Goal: Transaction & Acquisition: Purchase product/service

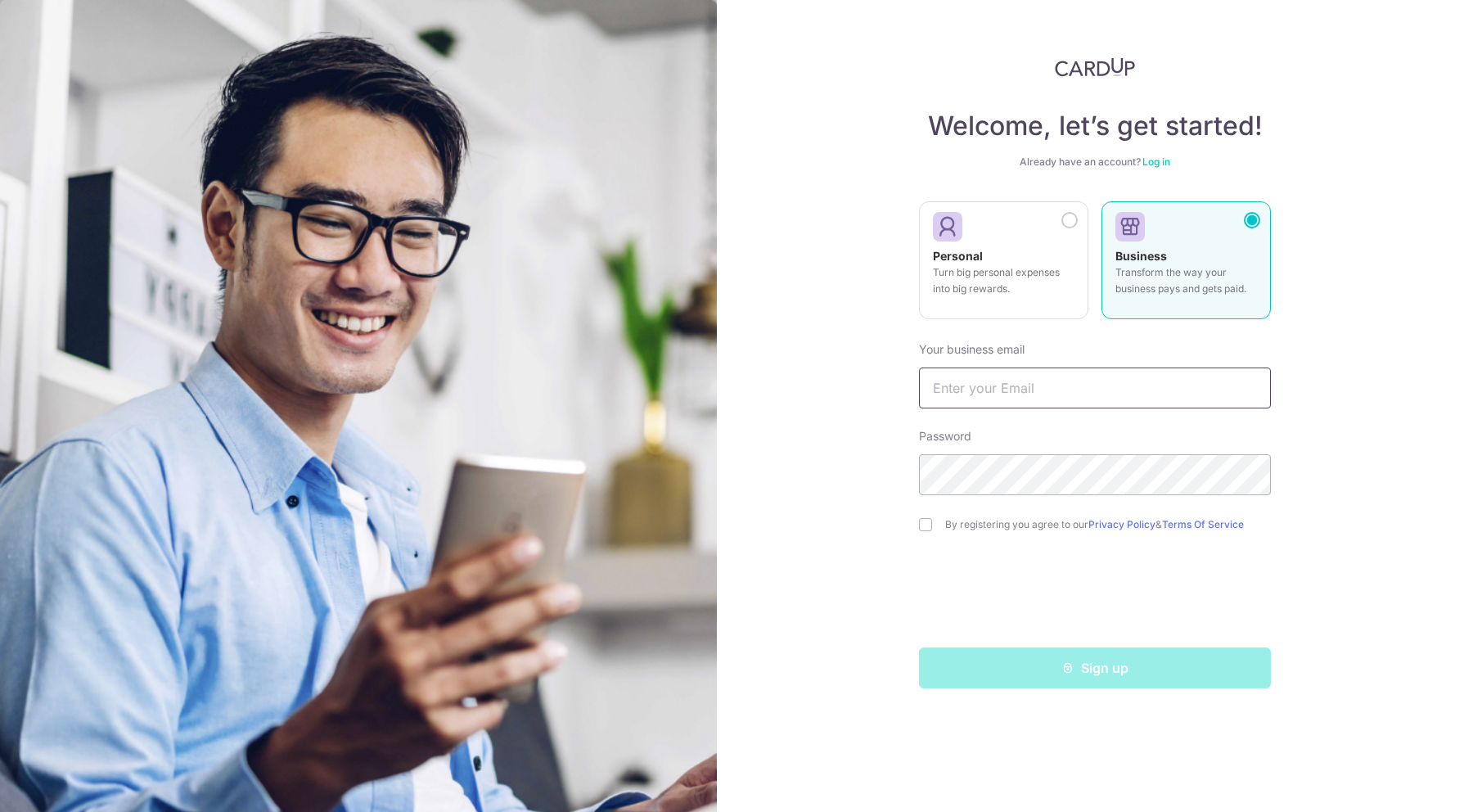
click at [995, 386] on input "text" at bounding box center [1095, 387] width 352 height 41
type input "[EMAIL_ADDRESS][DOMAIN_NAME]"
click at [920, 524] on input "checkbox" at bounding box center [925, 524] width 13 height 13
checkbox input "true"
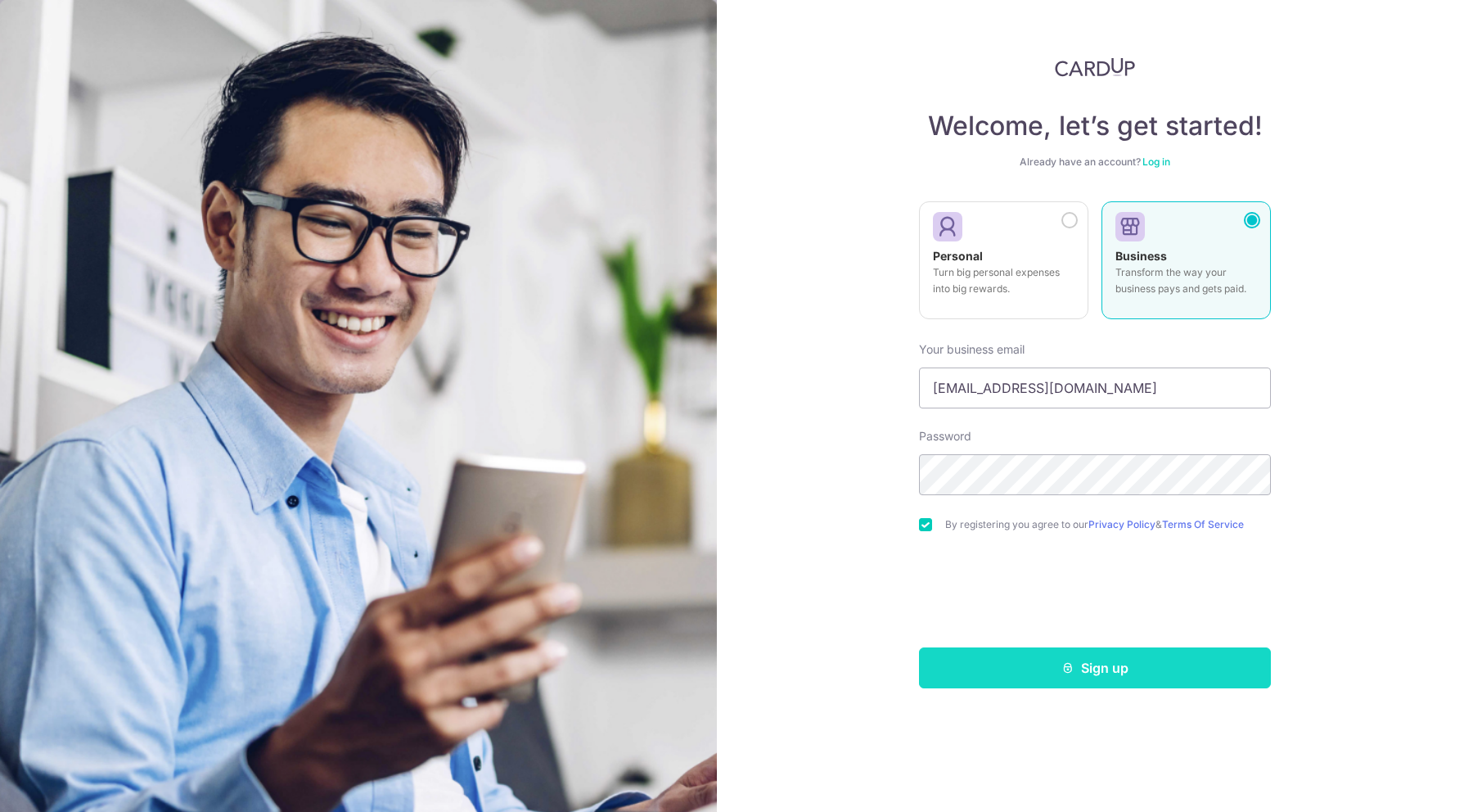
click at [1046, 668] on button "Sign up" at bounding box center [1095, 668] width 352 height 41
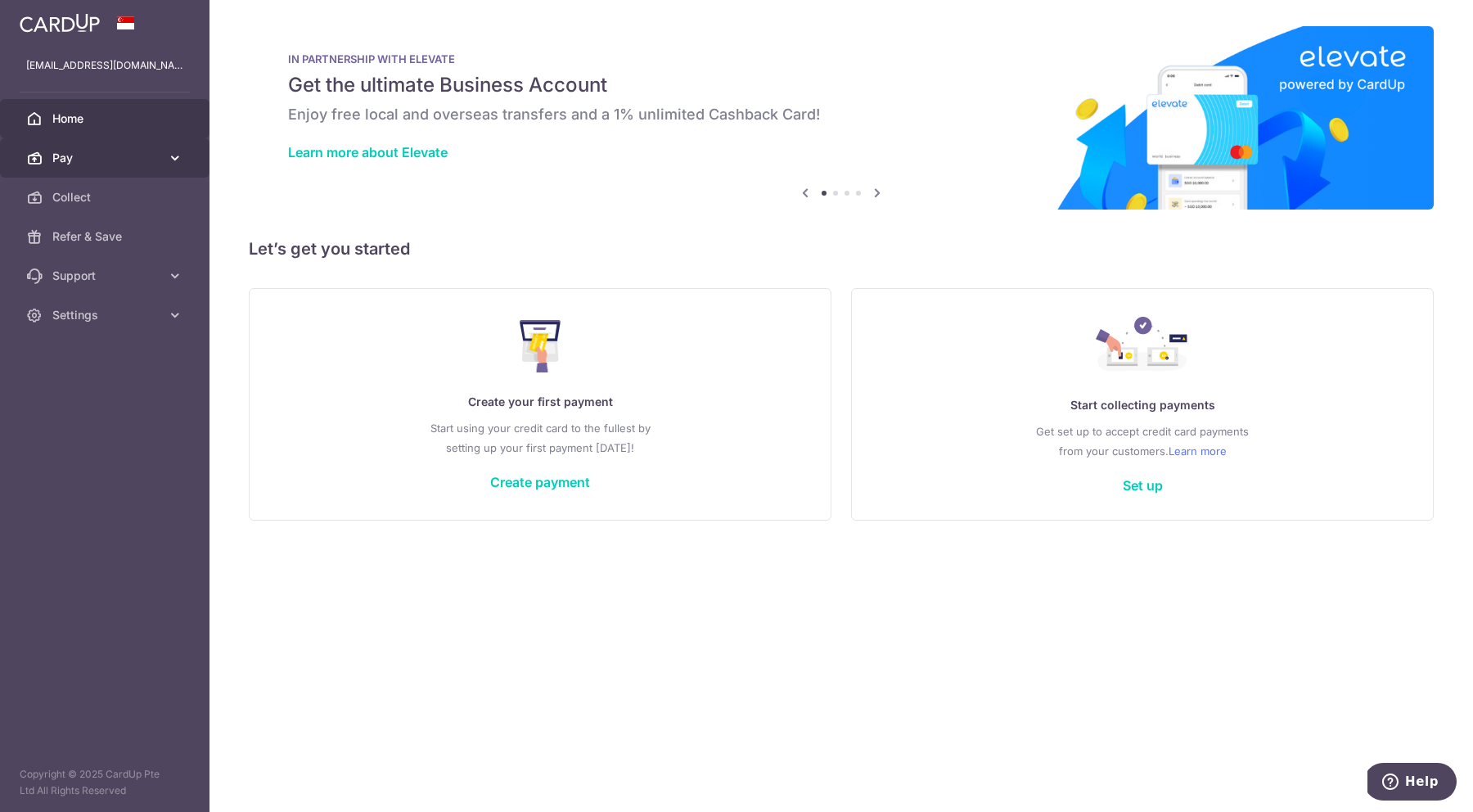
click at [135, 168] on link "Pay" at bounding box center [104, 158] width 210 height 39
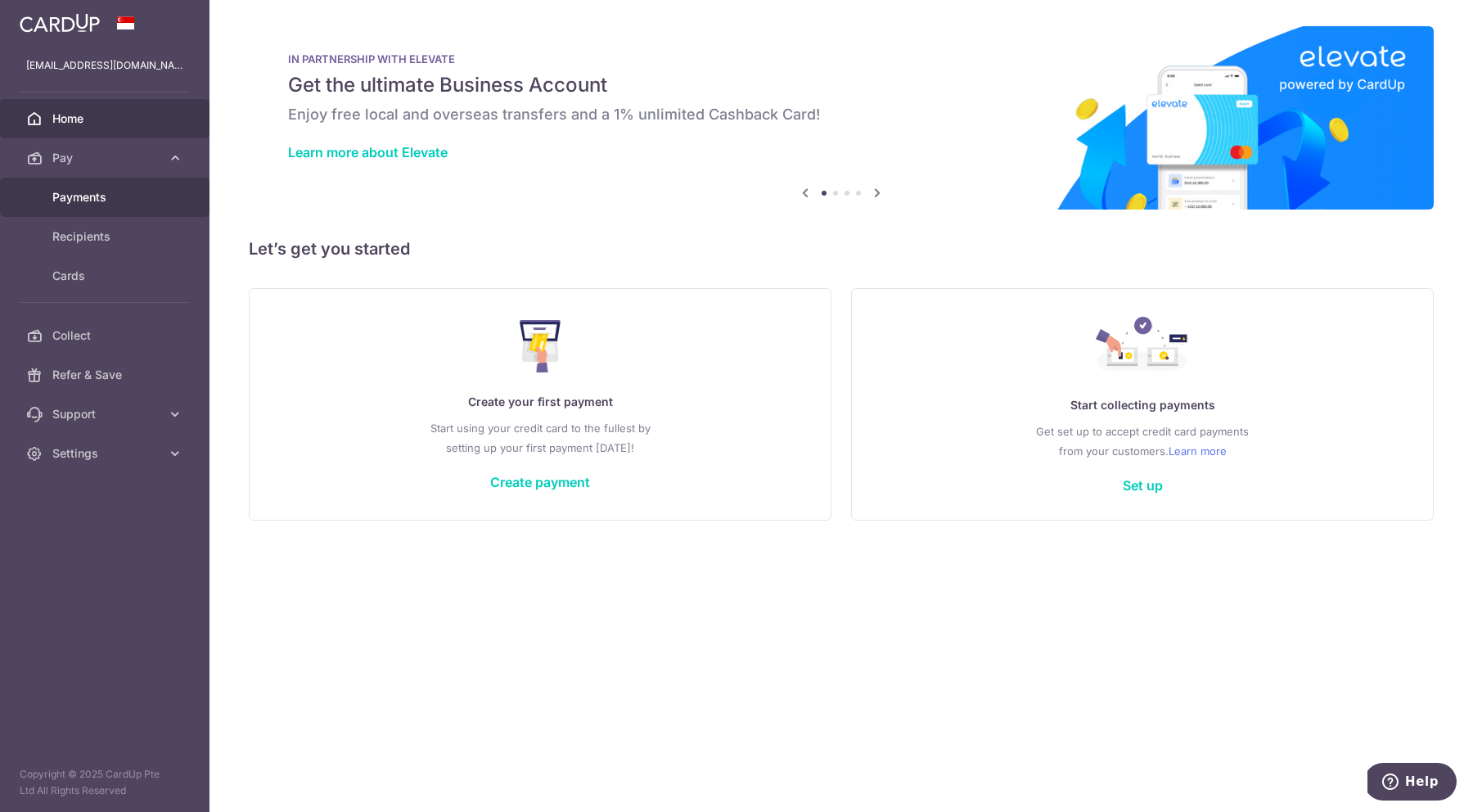
click at [109, 195] on span "Payments" at bounding box center [106, 197] width 108 height 17
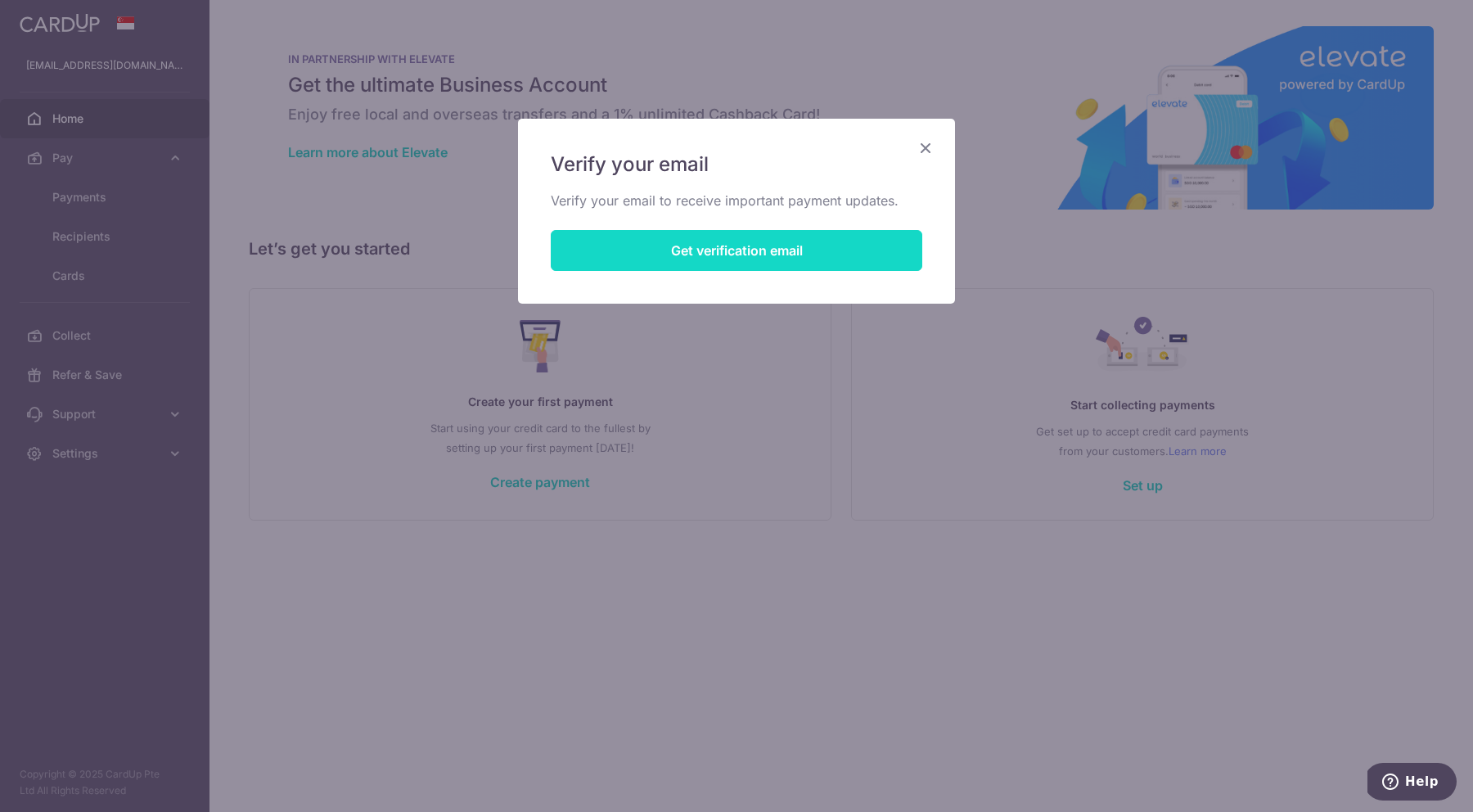
click at [705, 267] on button "Get verification email" at bounding box center [736, 251] width 372 height 41
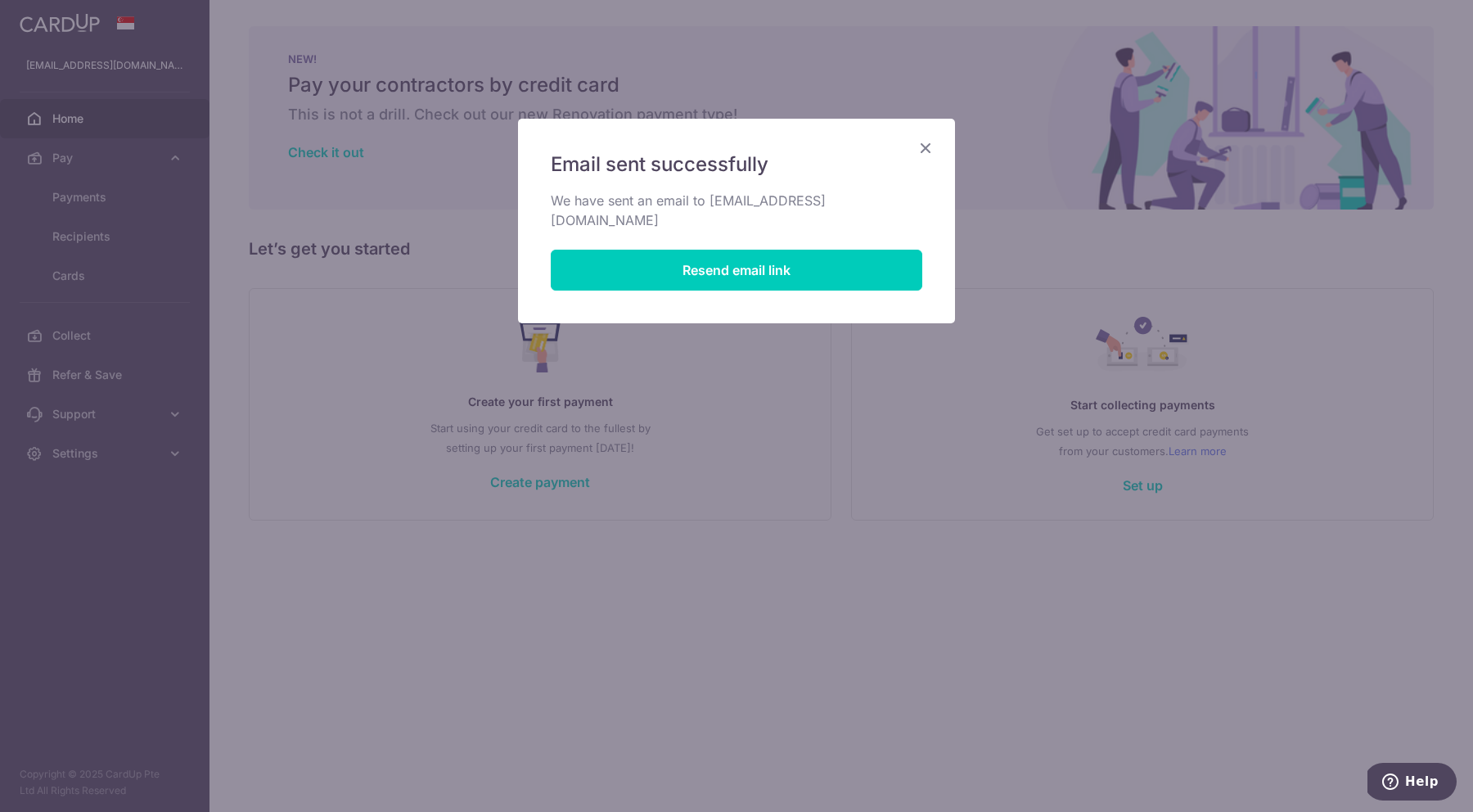
click at [844, 378] on div "Email sent successfully We have sent an email to artour@forwrdmedia.com Resend …" at bounding box center [736, 406] width 1473 height 812
click at [930, 146] on icon "Close" at bounding box center [925, 147] width 20 height 20
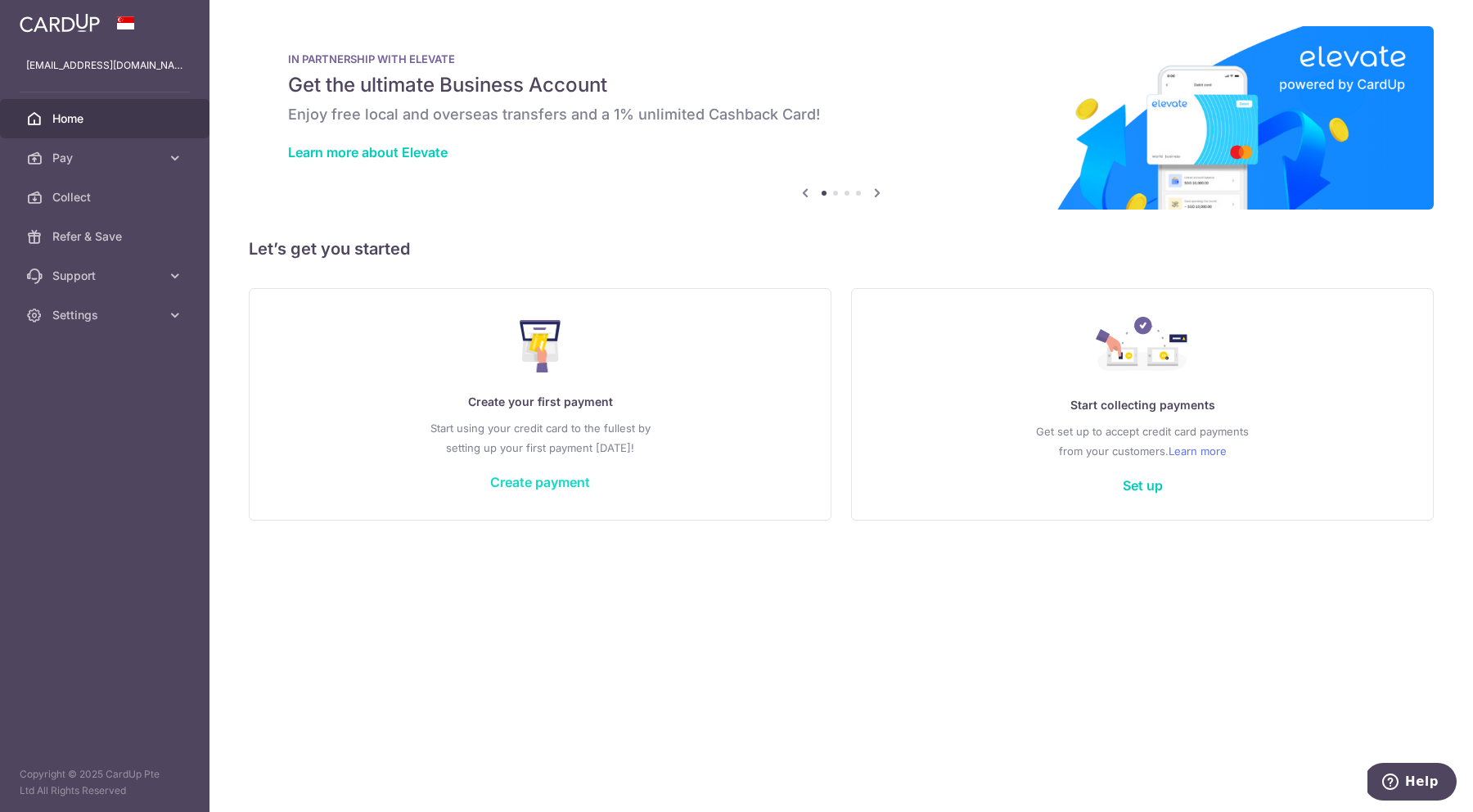
click at [545, 481] on link "Create payment" at bounding box center [540, 481] width 100 height 17
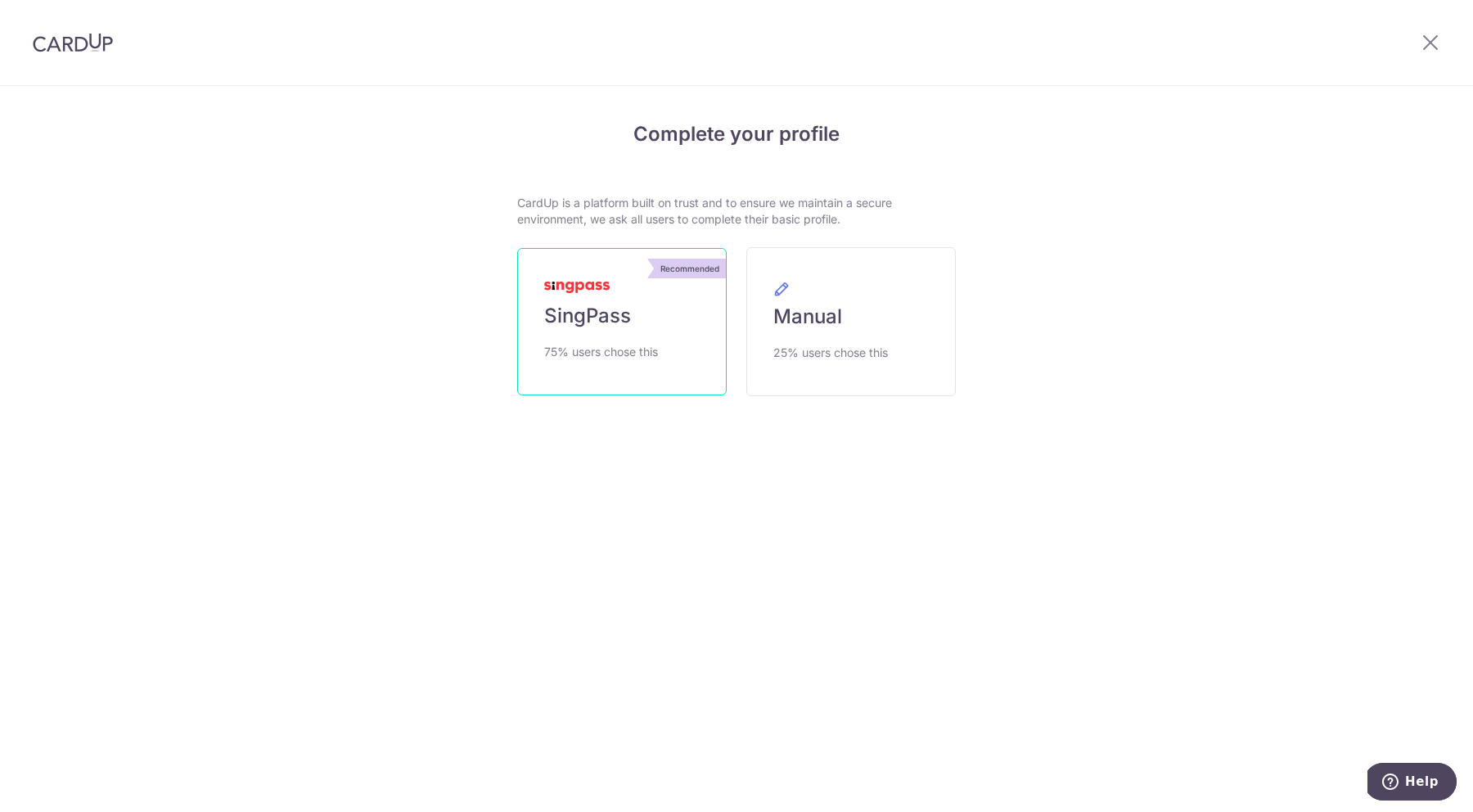
click at [630, 367] on link "Recommended SingPass 75% users chose this" at bounding box center [622, 321] width 210 height 147
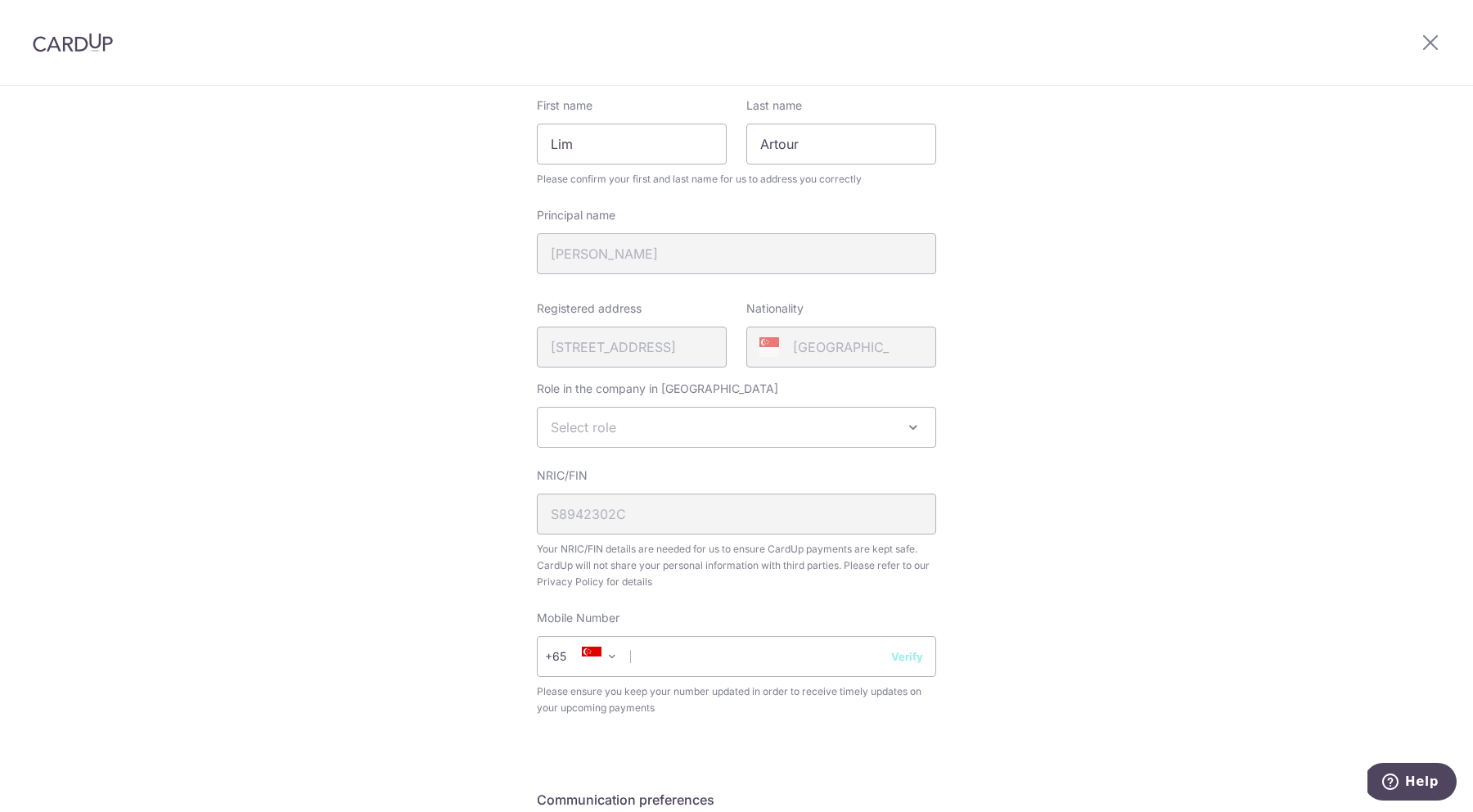
scroll to position [209, 0]
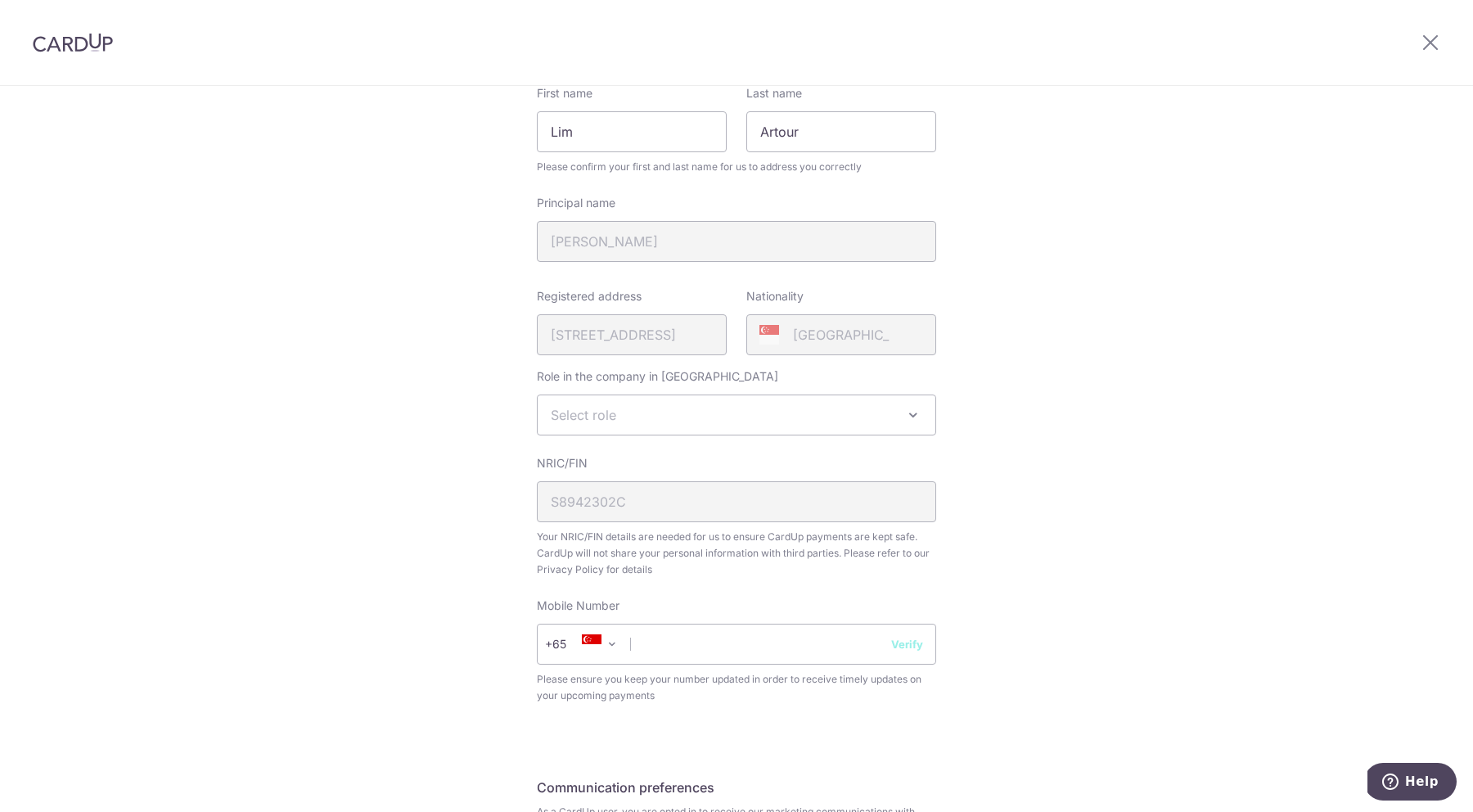
click at [854, 420] on span "Select role" at bounding box center [736, 415] width 397 height 39
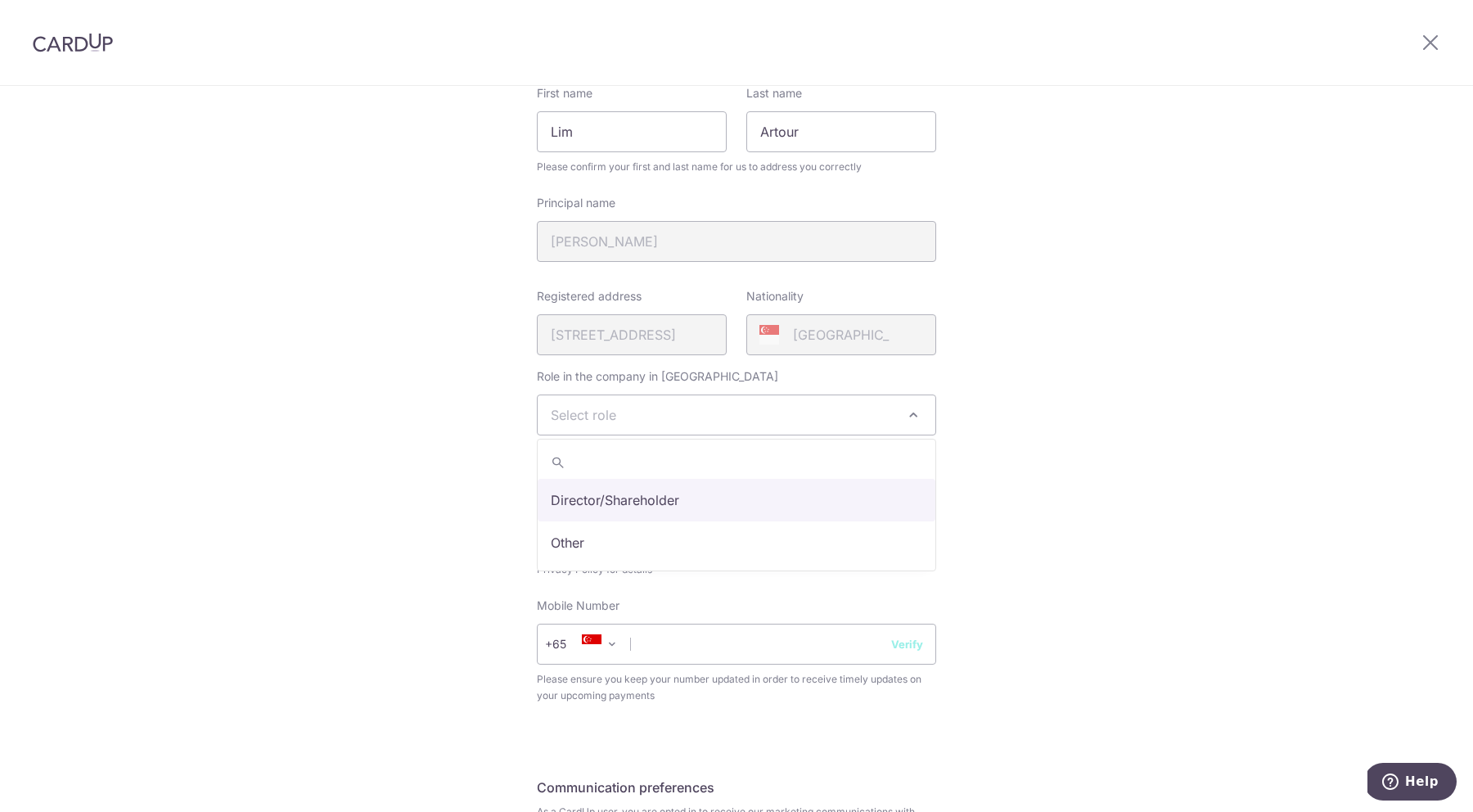
select select "director"
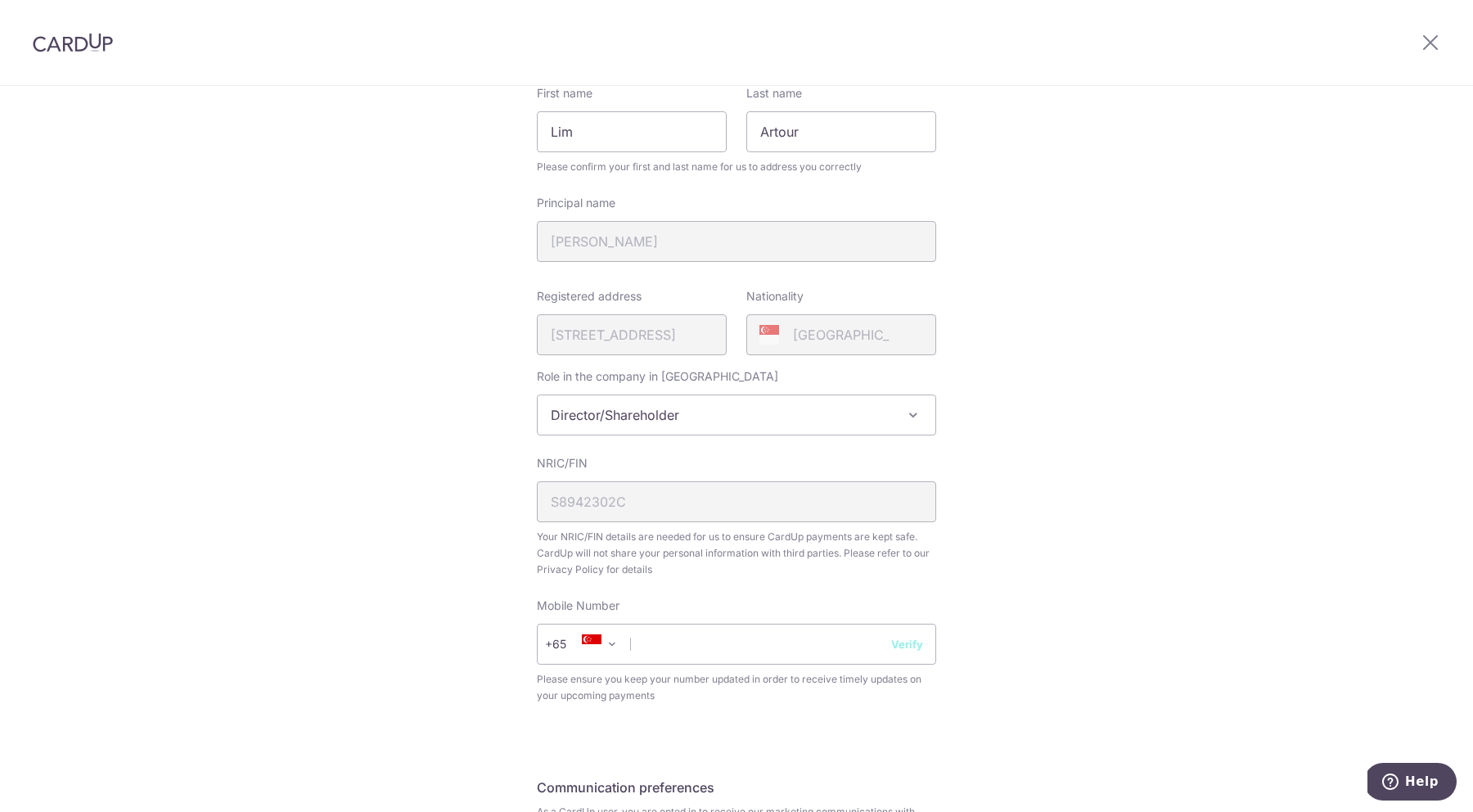
click at [1047, 505] on div "Review your details Your Details Please provide your full name as per your NRIC…" at bounding box center [736, 440] width 1473 height 1125
click at [722, 664] on input "text" at bounding box center [736, 644] width 399 height 41
type input "91261507"
click at [922, 643] on button "Verify" at bounding box center [907, 643] width 32 height 17
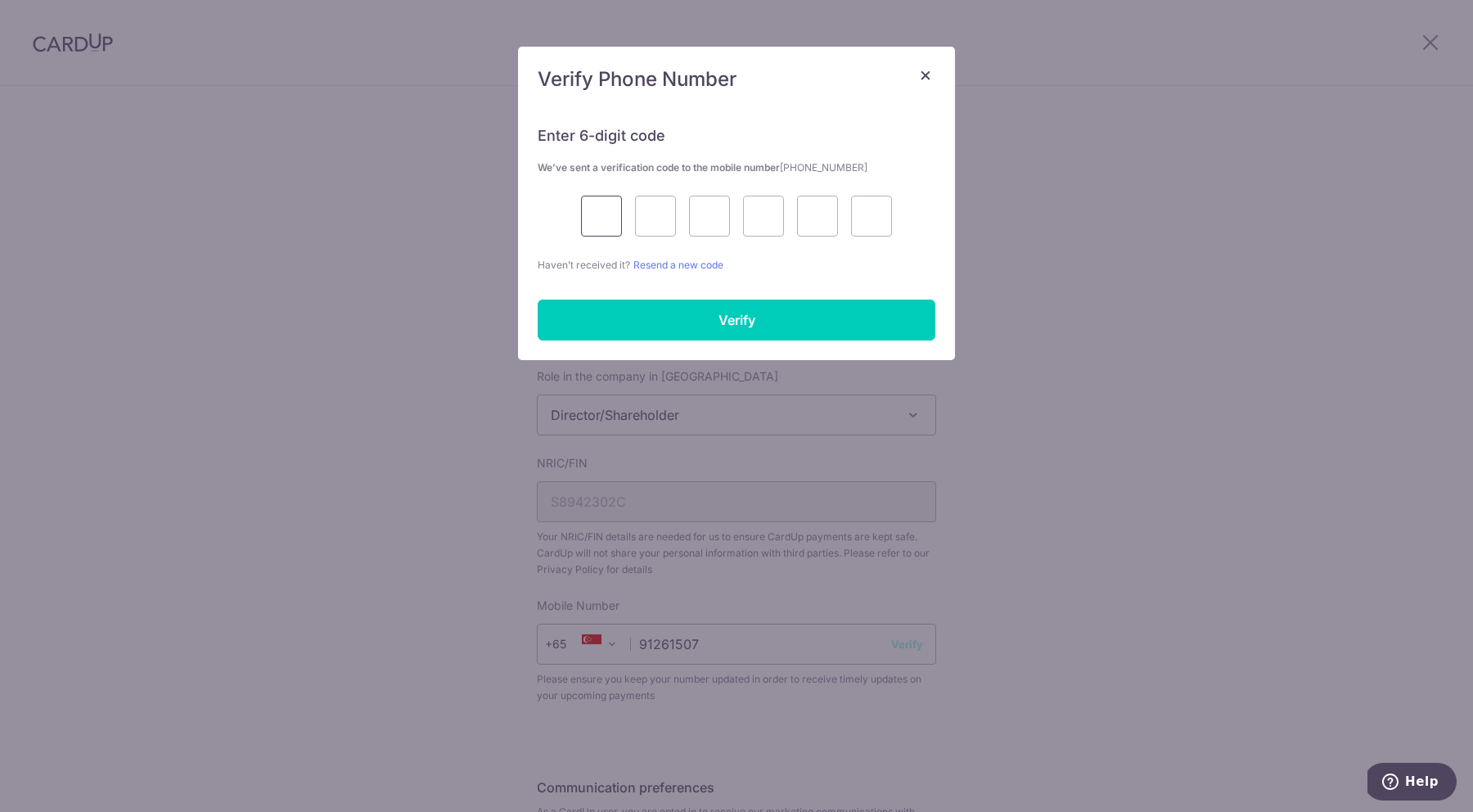
click at [603, 210] on input "text" at bounding box center [601, 216] width 41 height 41
type input "4"
type input "0"
type input "7"
type input "2"
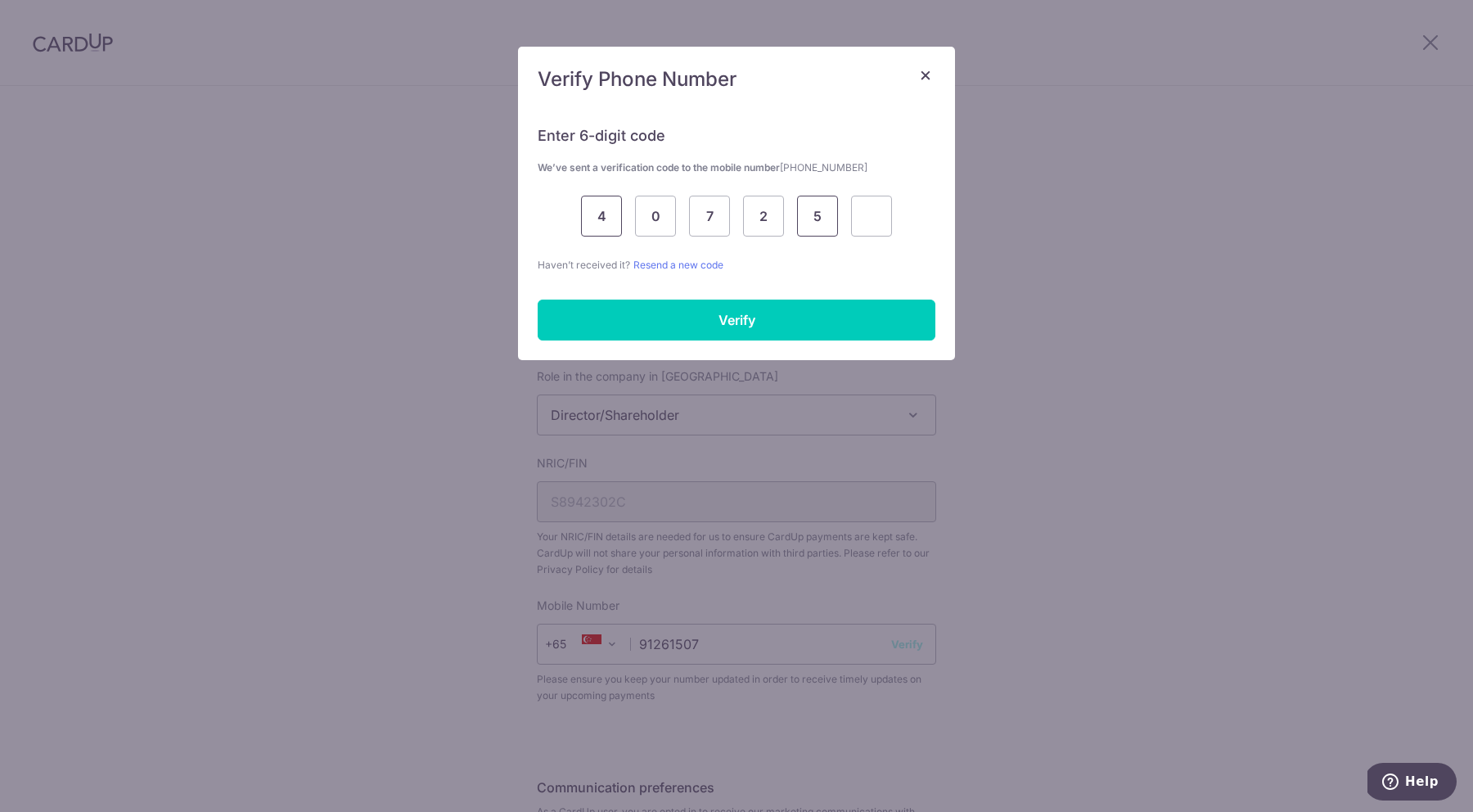
type input "5"
click at [712, 305] on input "Verify" at bounding box center [736, 320] width 397 height 41
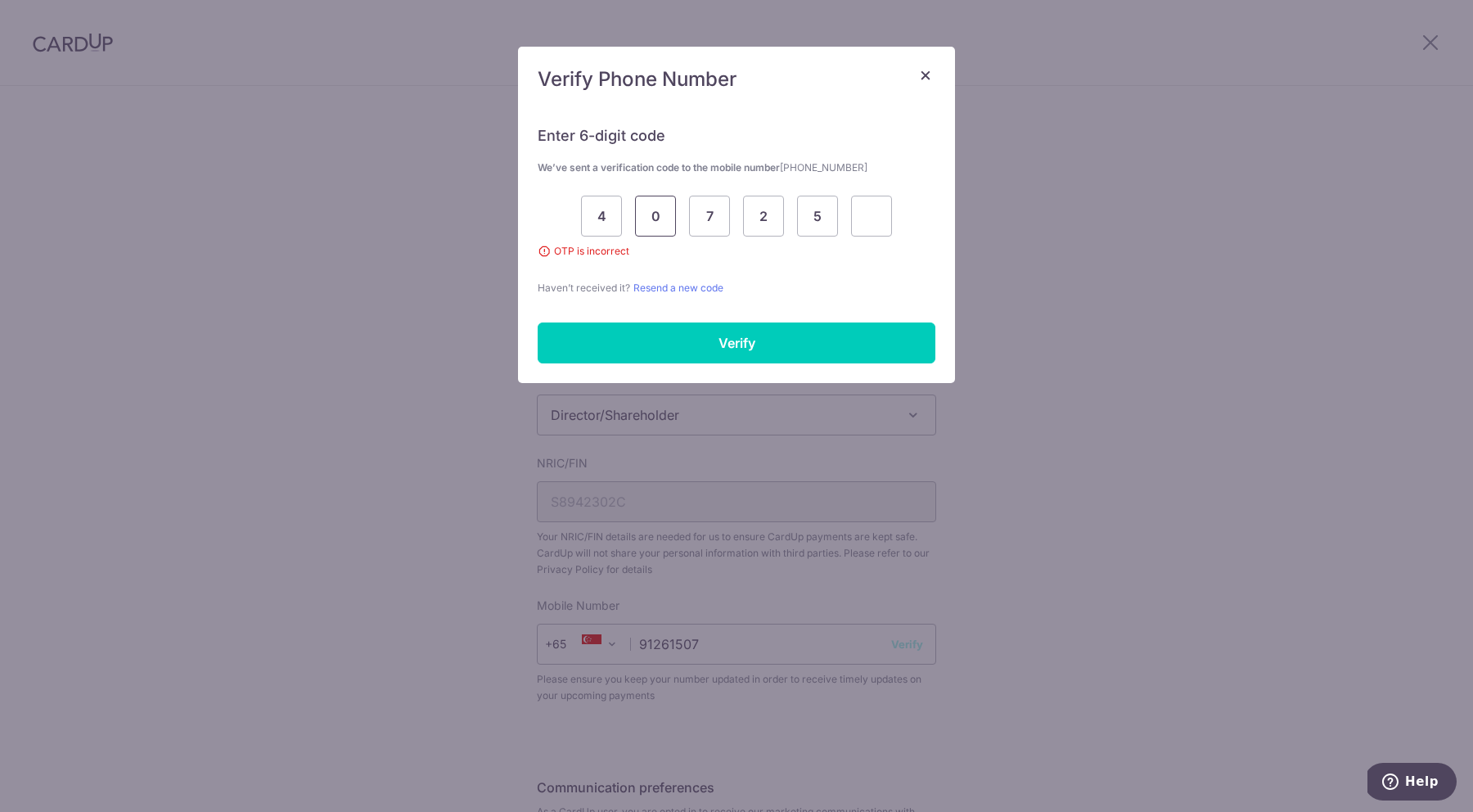
click at [648, 221] on input "0" at bounding box center [656, 216] width 41 height 41
drag, startPoint x: 648, startPoint y: 221, endPoint x: 929, endPoint y: 237, distance: 281.5
click at [929, 237] on div "Enter 6-digit code We’ve sent a verification code to the mobile number +6591261…" at bounding box center [736, 201] width 397 height 190
click at [831, 217] on input "5" at bounding box center [818, 216] width 41 height 41
type input "5"
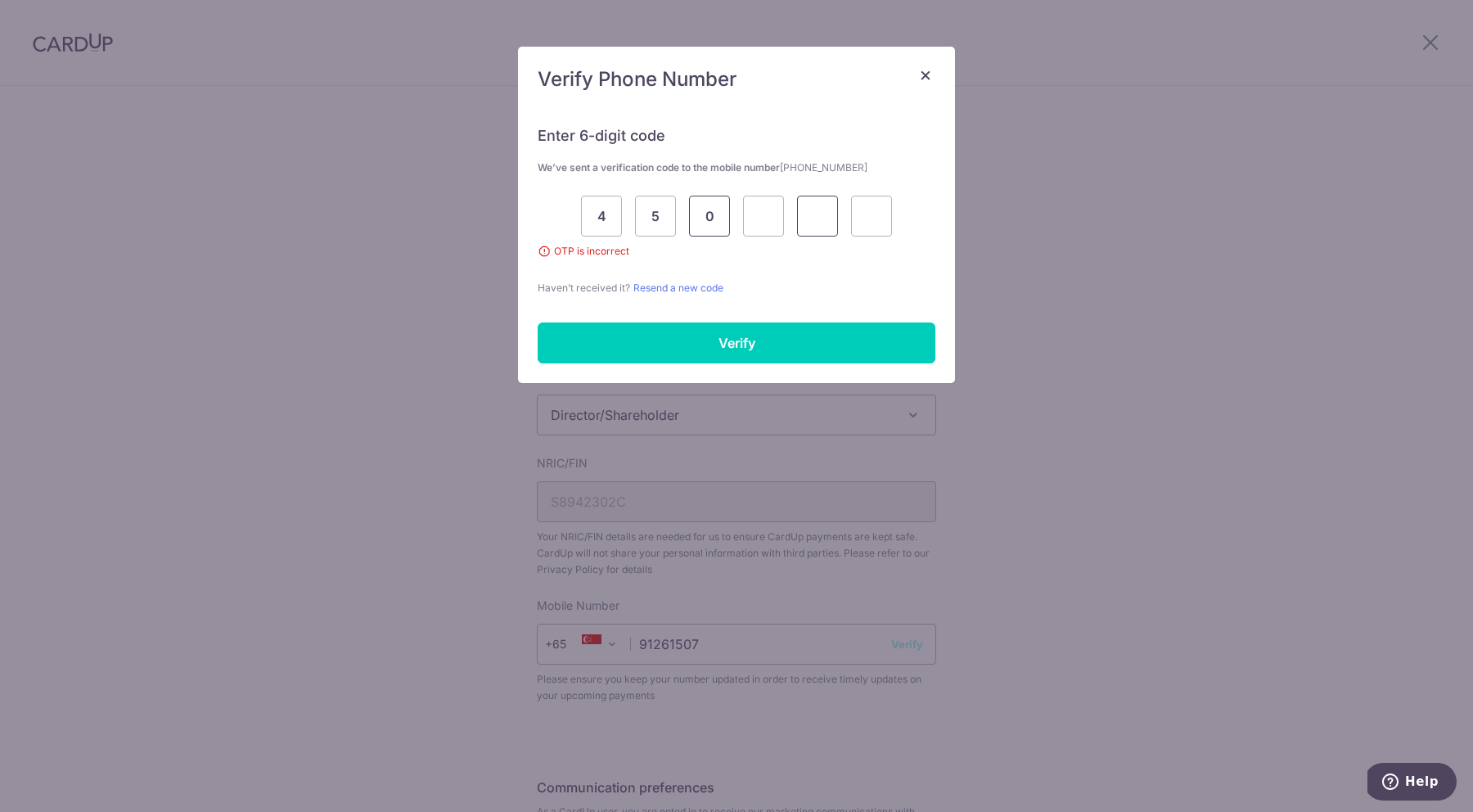
type input "0"
type input "7"
type input "2"
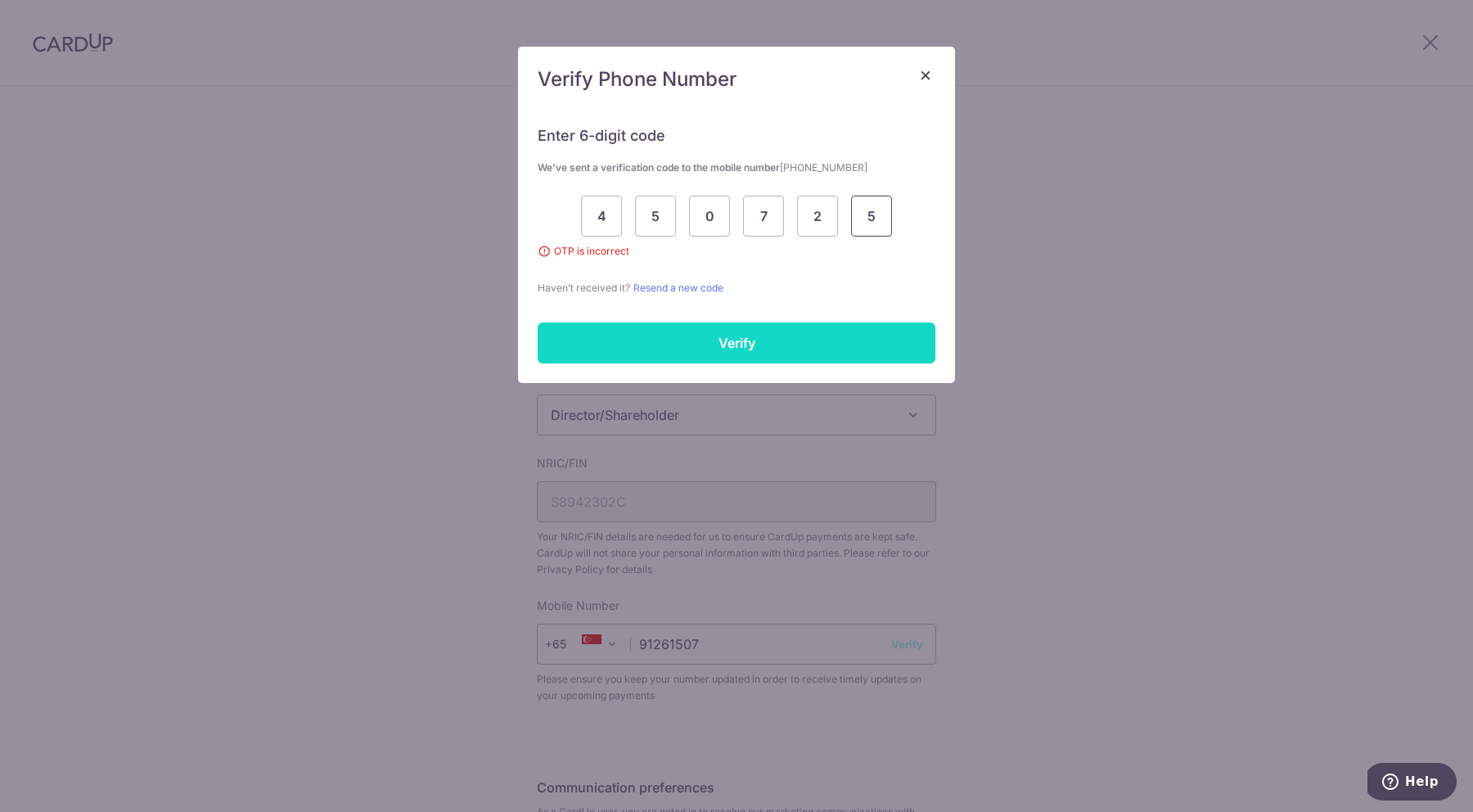
type input "5"
click at [879, 353] on input "Verify" at bounding box center [736, 343] width 397 height 41
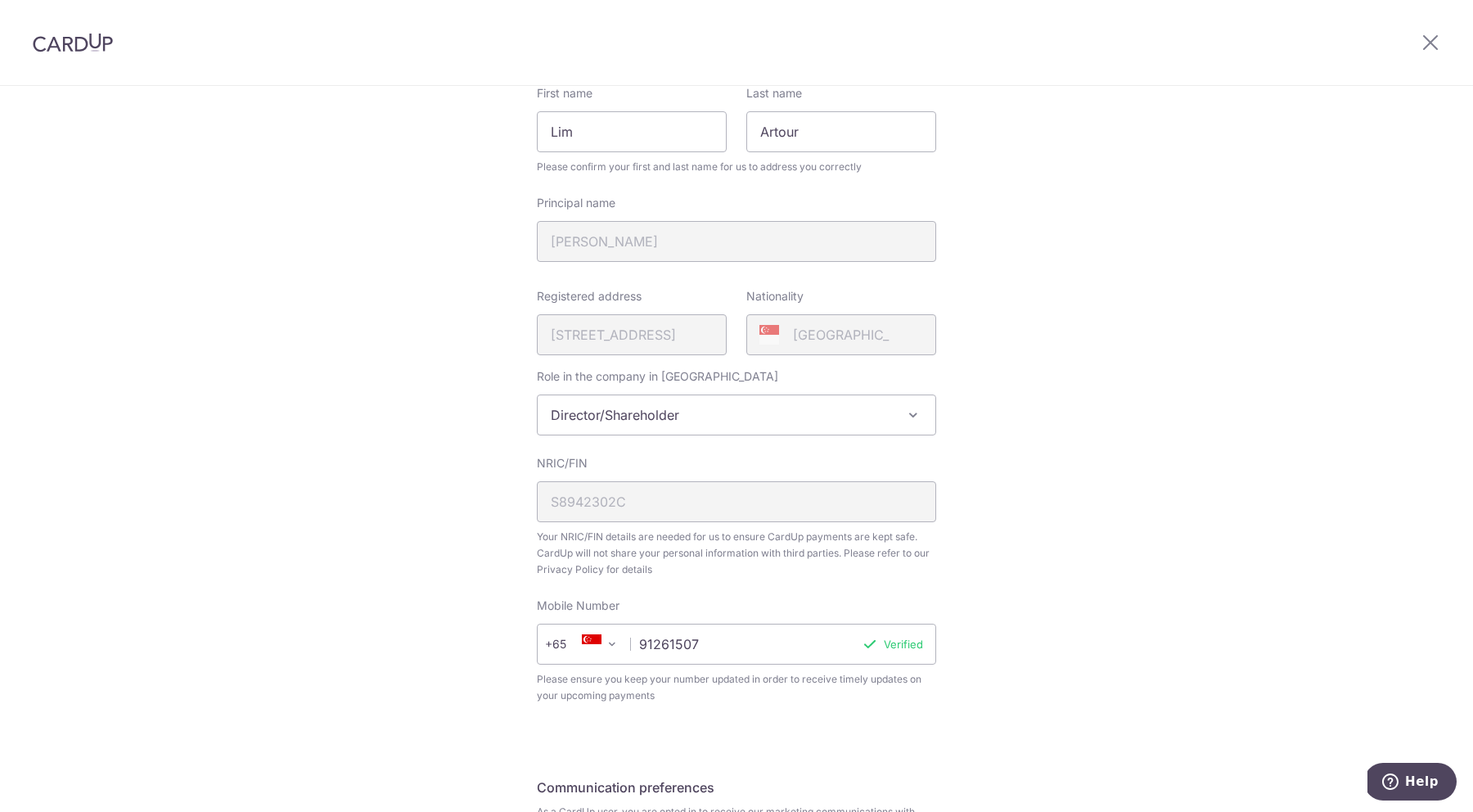
scroll to position [399, 0]
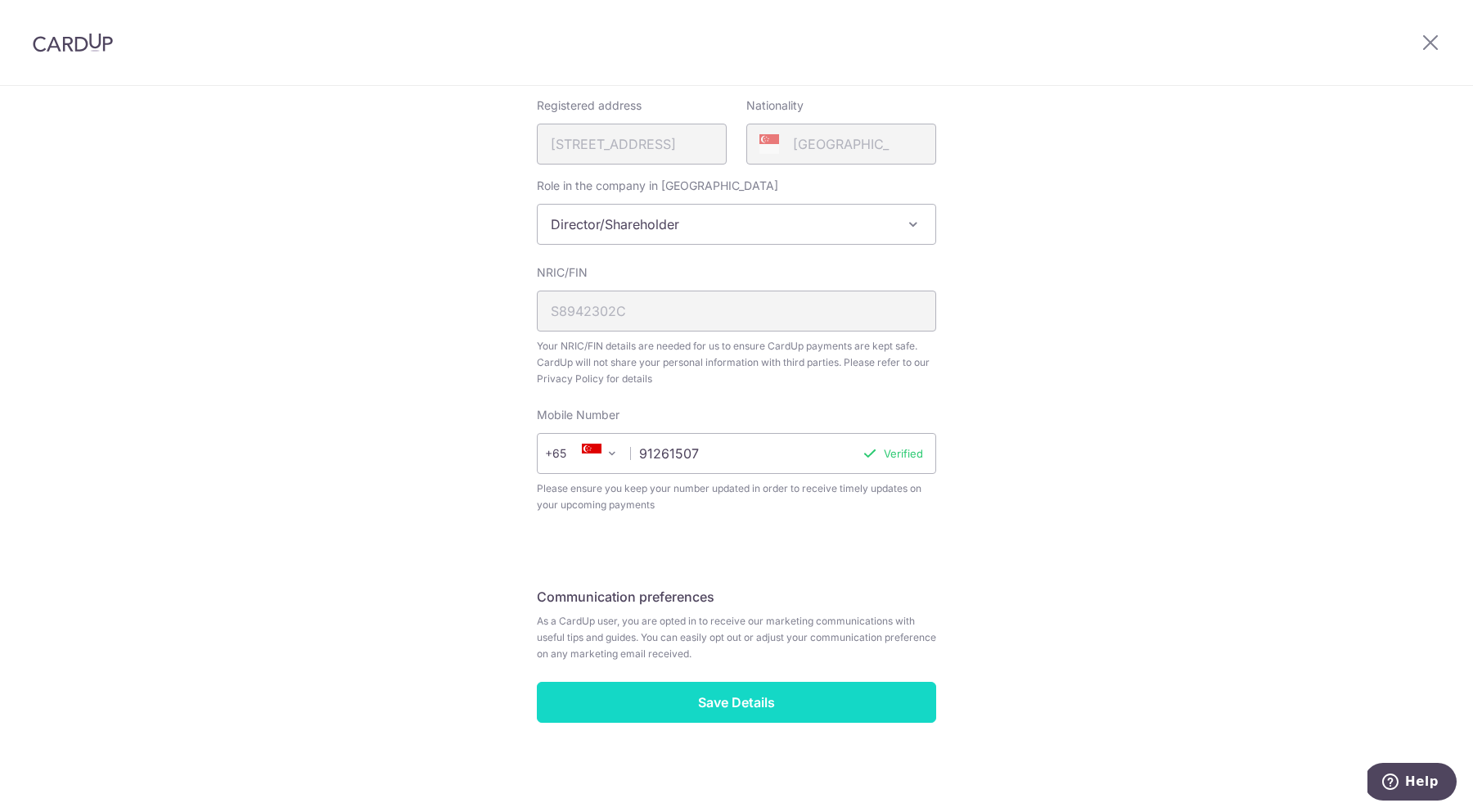
click at [706, 713] on input "Save Details" at bounding box center [736, 702] width 399 height 41
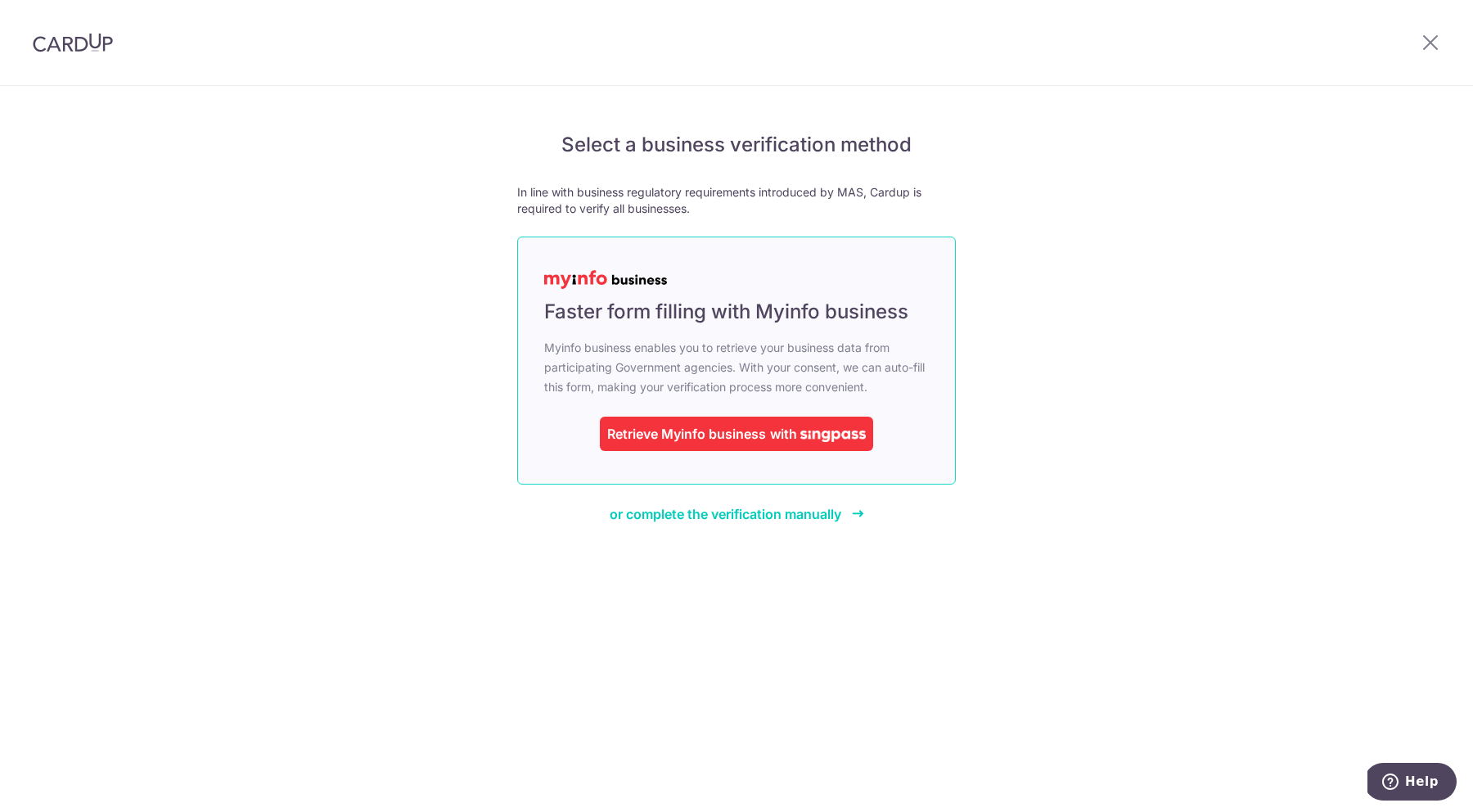
click at [853, 439] on img at bounding box center [833, 436] width 65 height 12
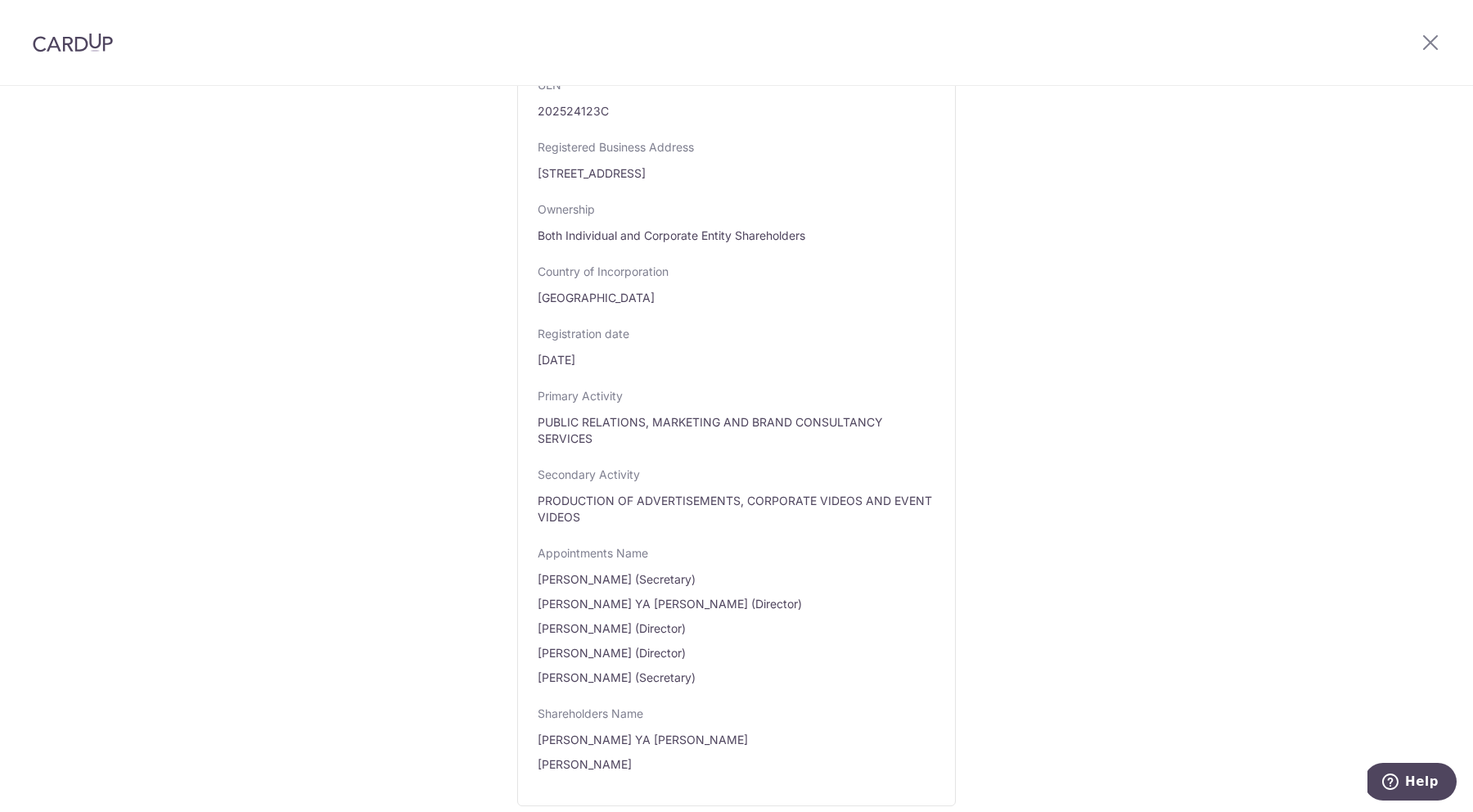
scroll to position [737, 0]
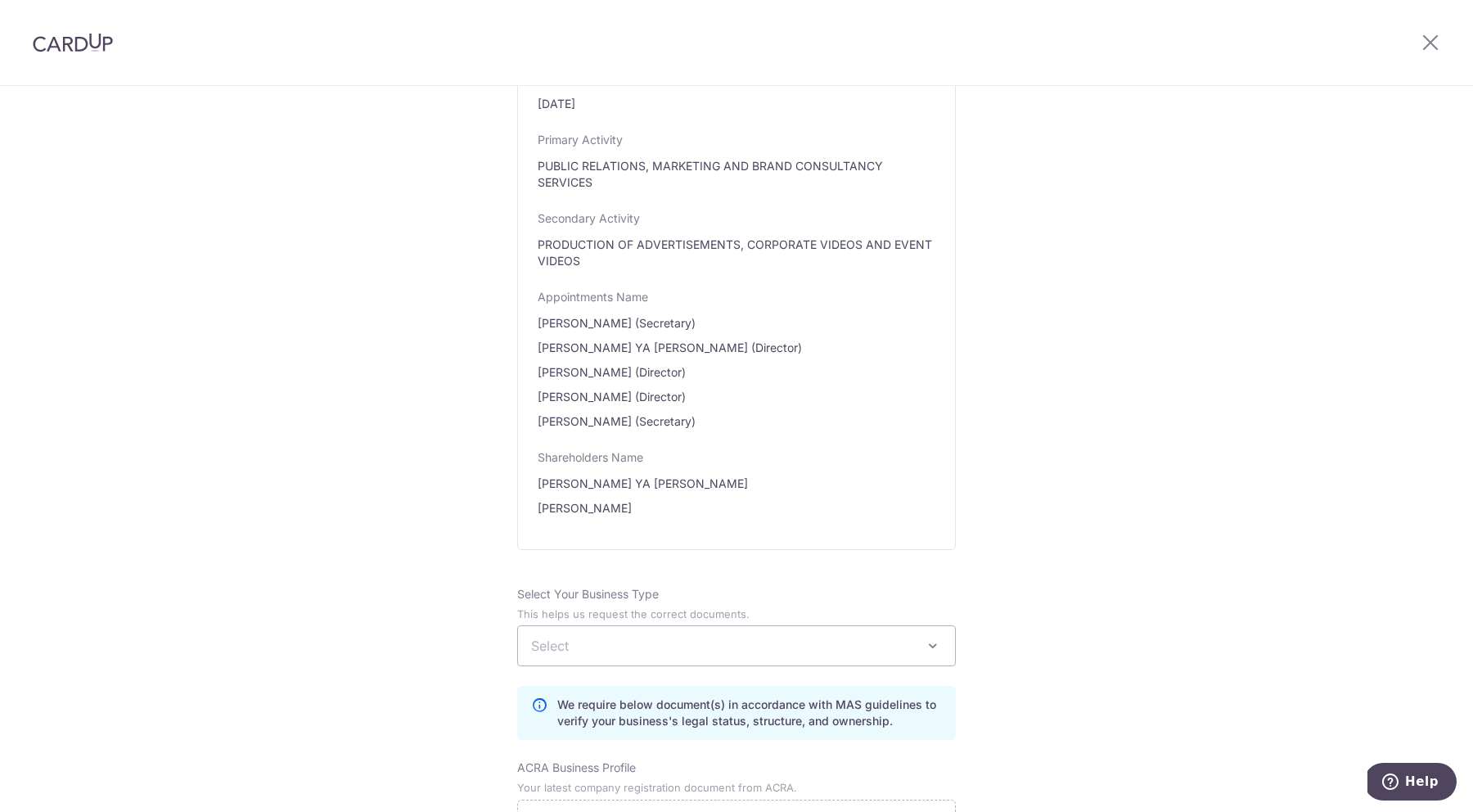
click at [953, 414] on div "Review the company details Company details View all The following details are r…" at bounding box center [736, 250] width 438 height 1747
click at [645, 666] on span "Select" at bounding box center [737, 645] width 437 height 39
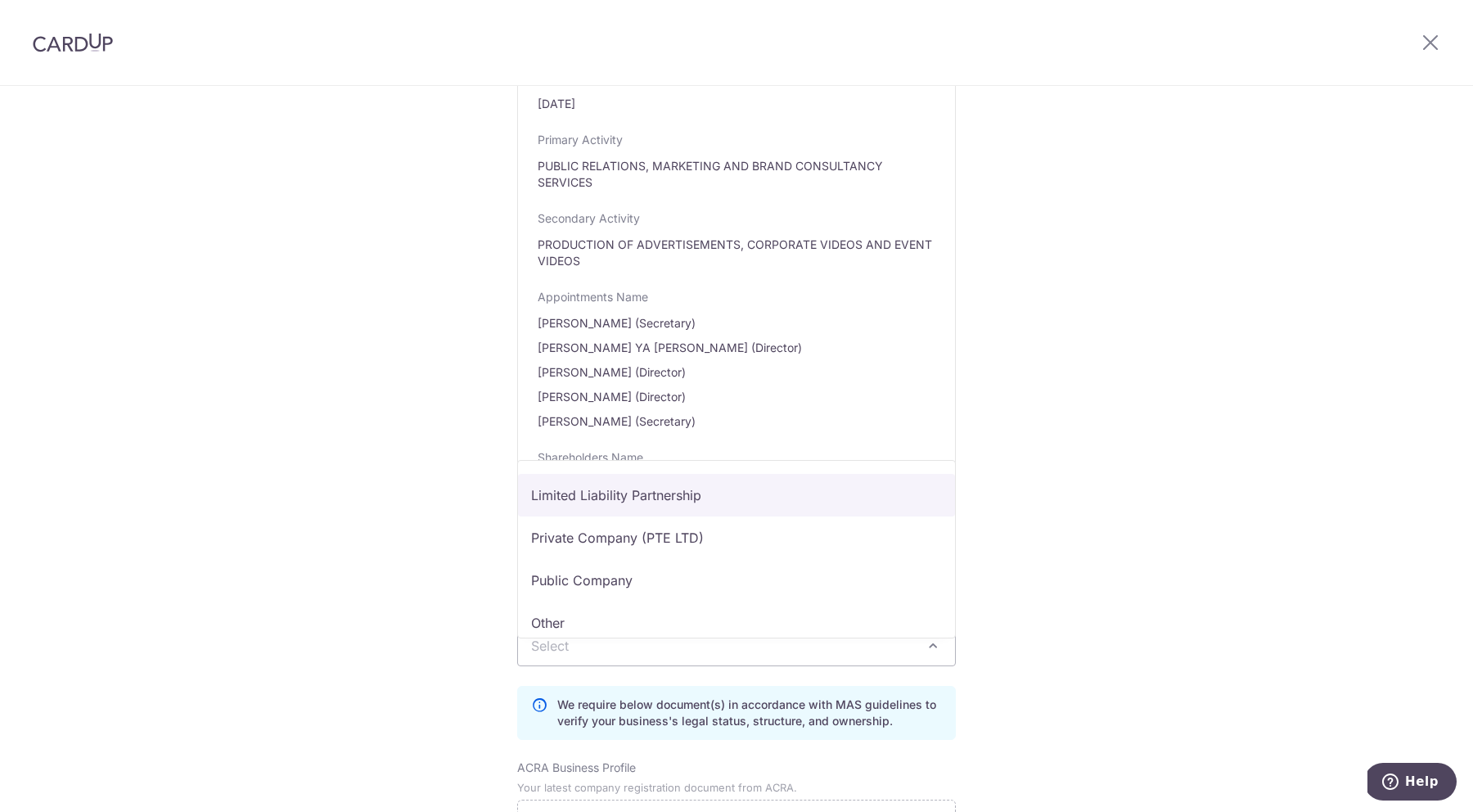
scroll to position [134, 0]
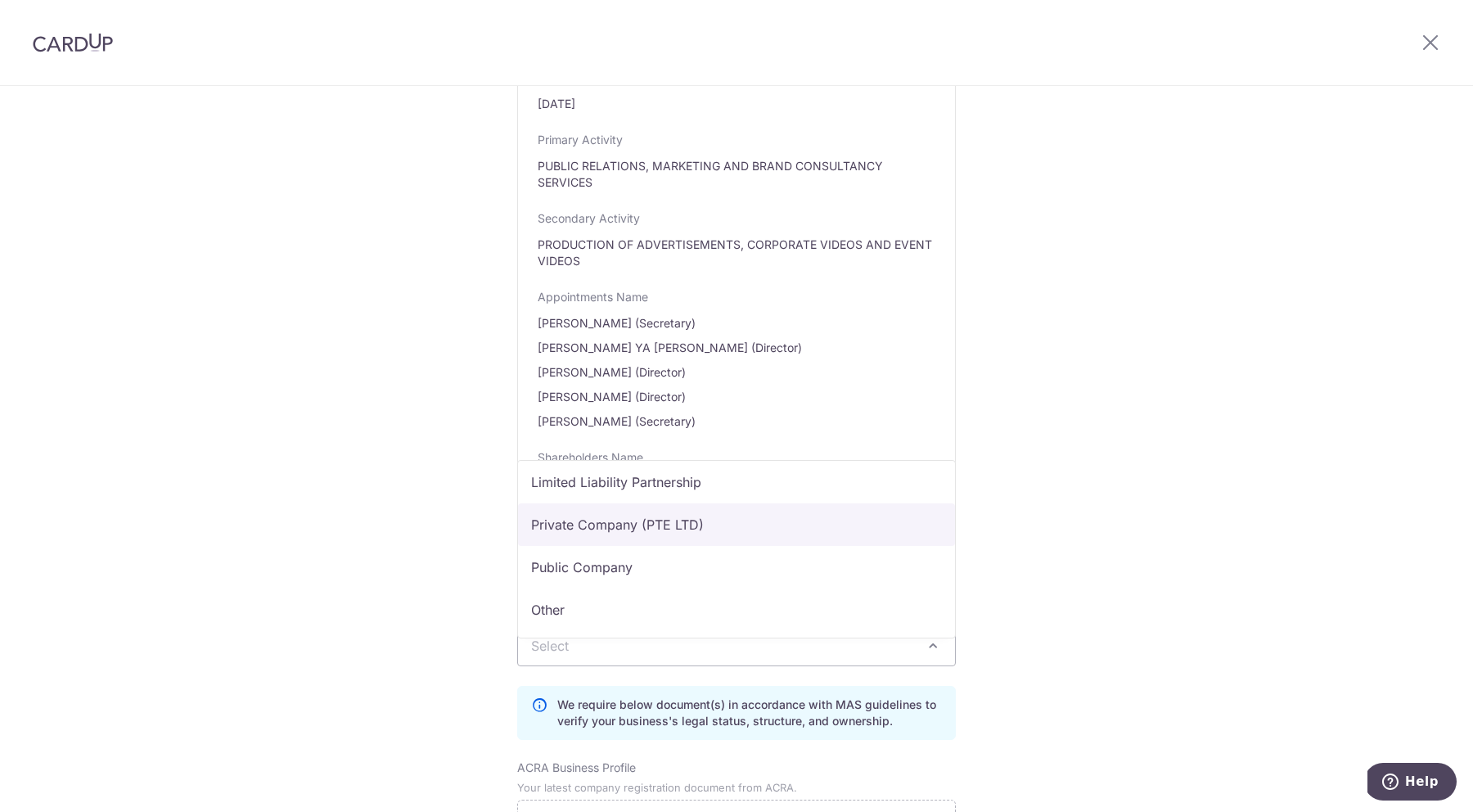
select select "Private Company (PTE LTD)"
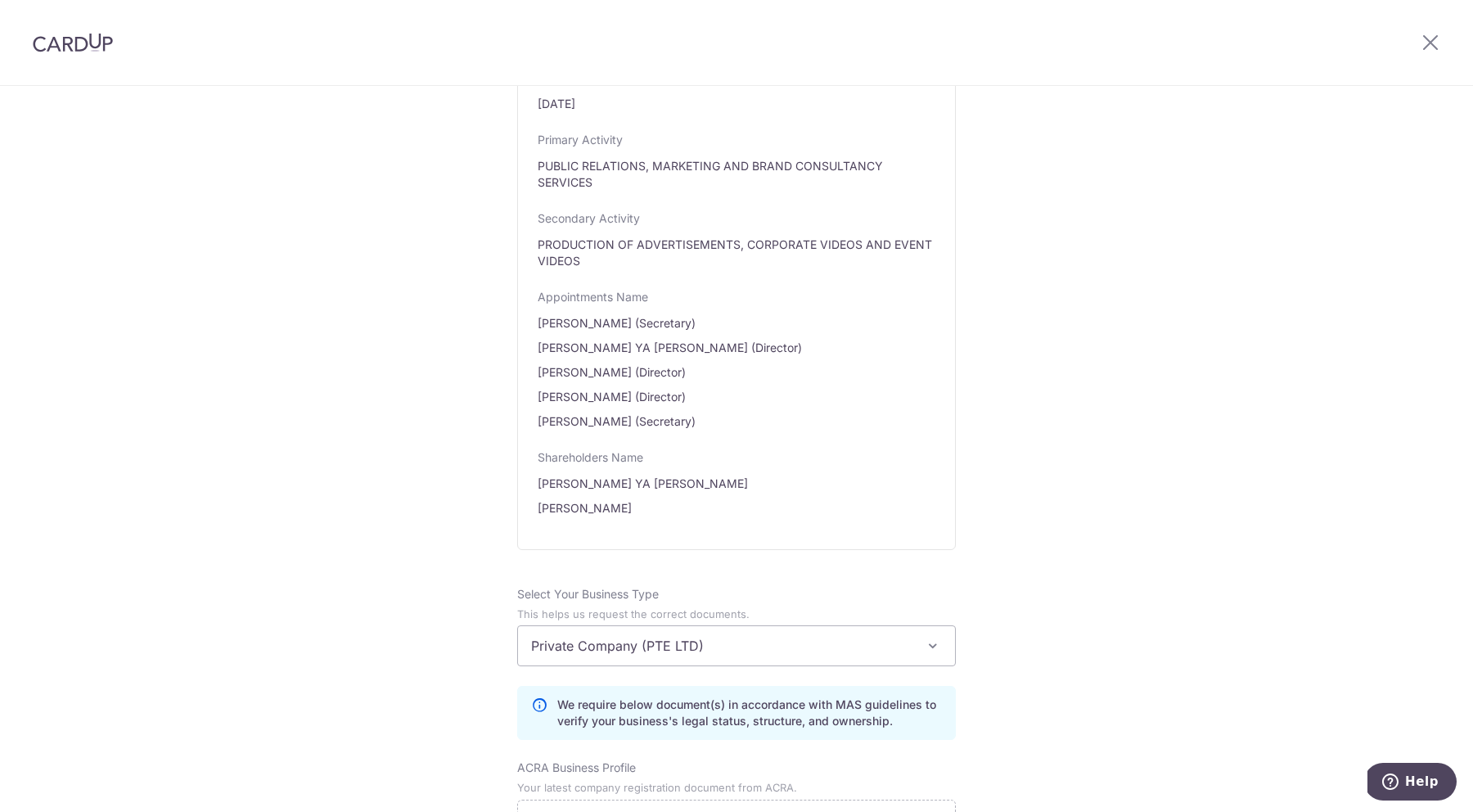
click at [1000, 449] on div "Review the company details Company details View all The following details are r…" at bounding box center [736, 523] width 1473 height 2349
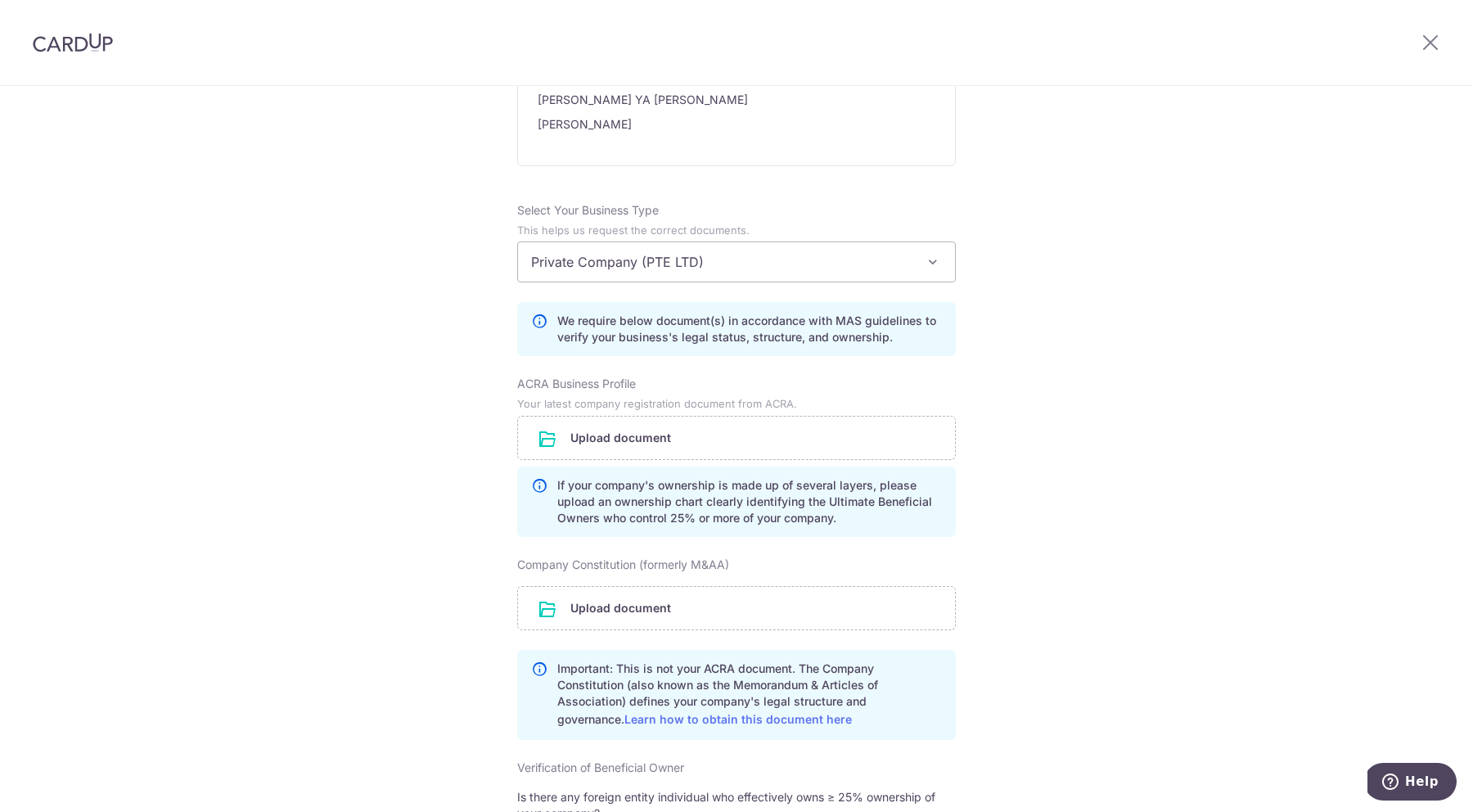
scroll to position [1160, 0]
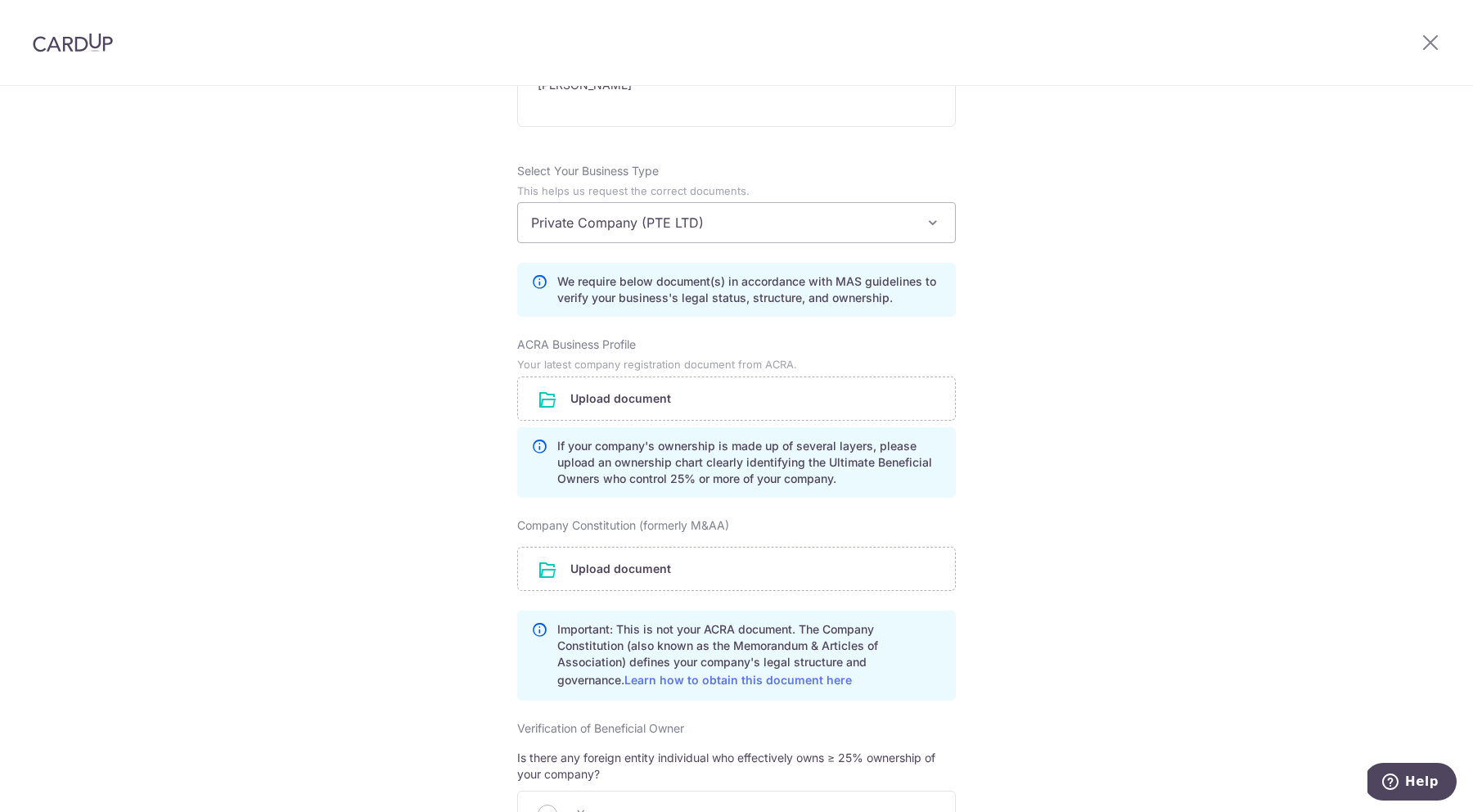
click at [1092, 372] on div "Review the company details Company details View all The following details are r…" at bounding box center [736, 100] width 1473 height 2349
click at [712, 686] on link "Learn how to obtain this document here" at bounding box center [738, 679] width 227 height 14
click at [595, 420] on input "file" at bounding box center [737, 398] width 437 height 43
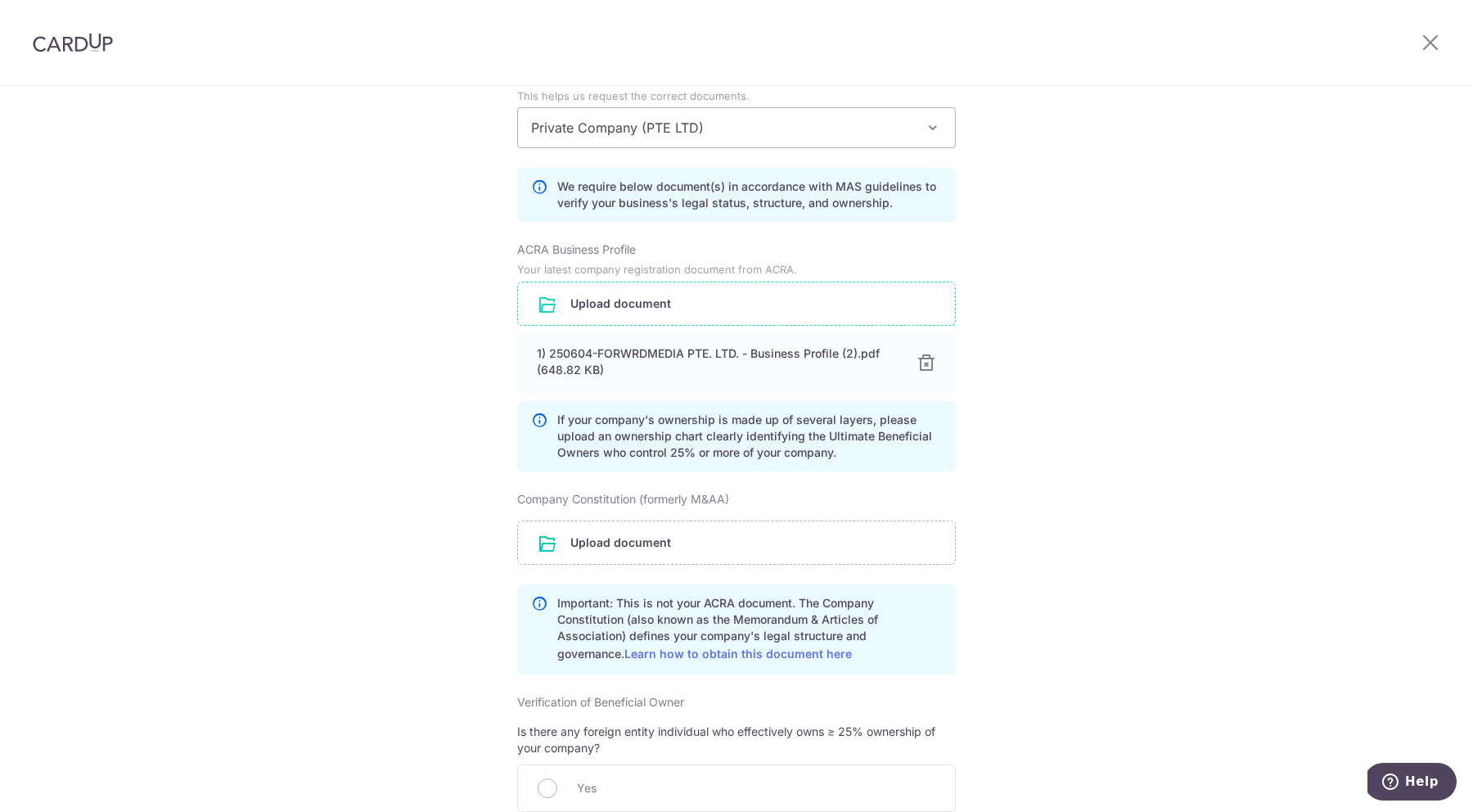
scroll to position [1268, 0]
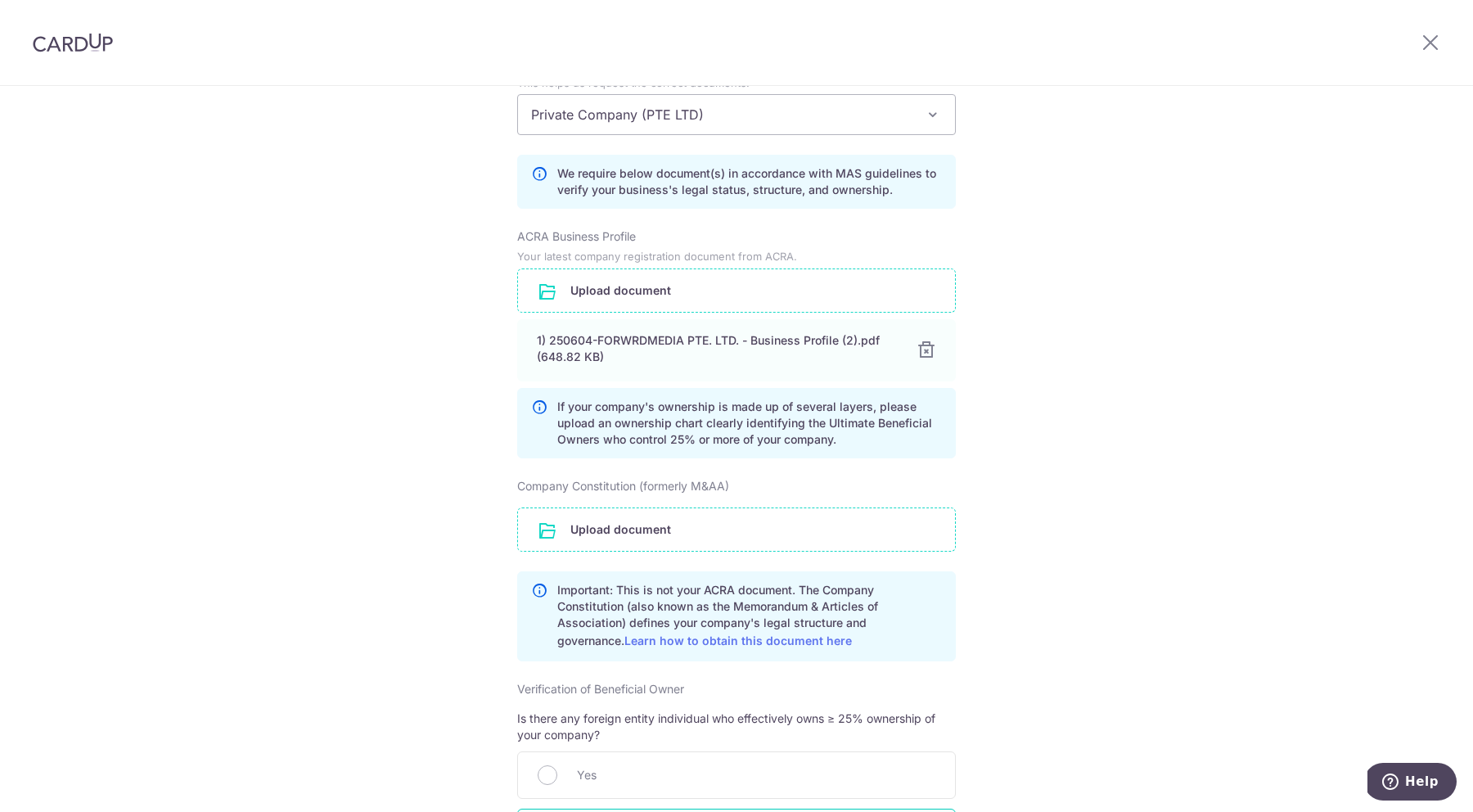
click at [635, 534] on input "file" at bounding box center [737, 530] width 437 height 43
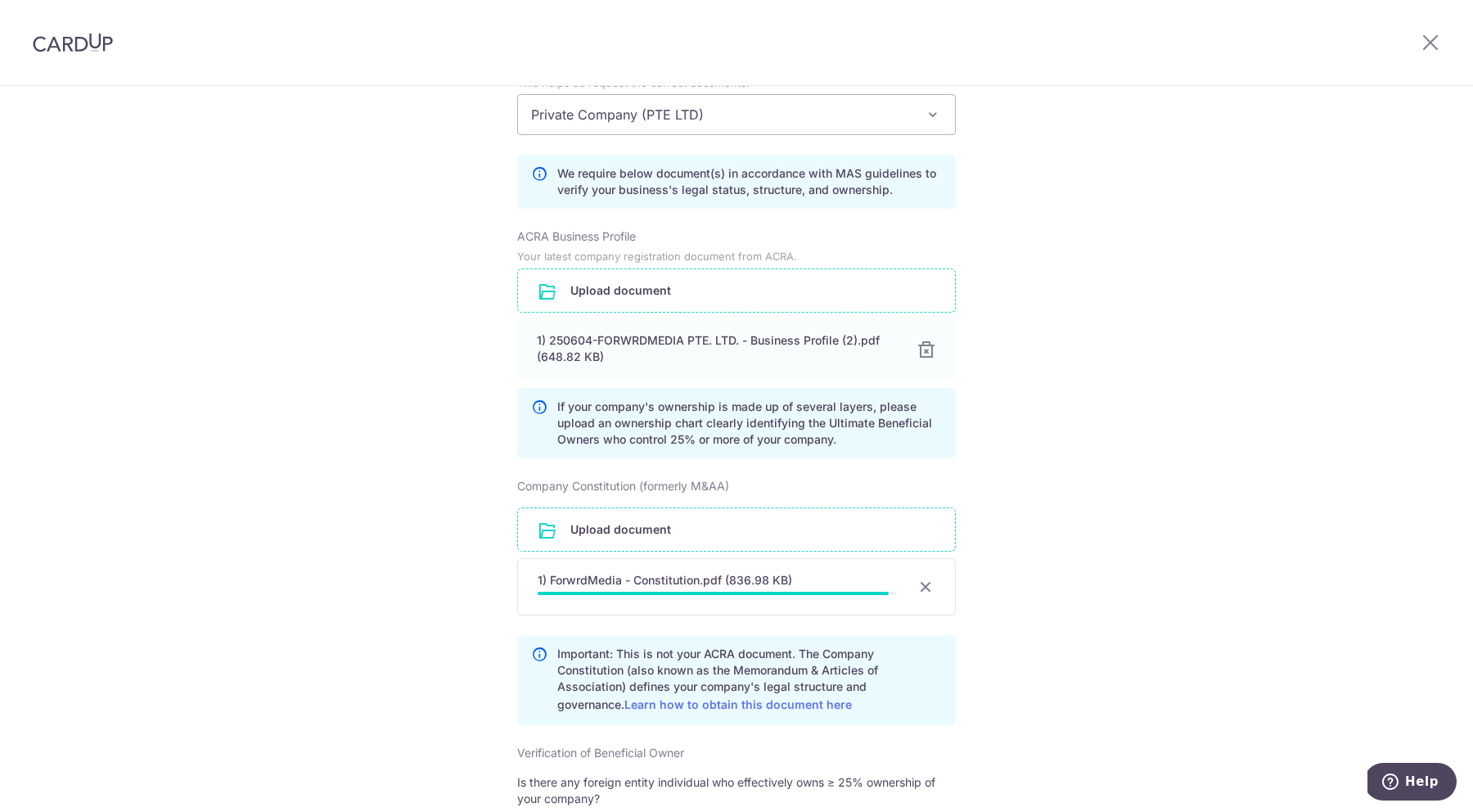
click at [342, 318] on div "Review the company details Company details View all The following details are r…" at bounding box center [736, 59] width 1473 height 2482
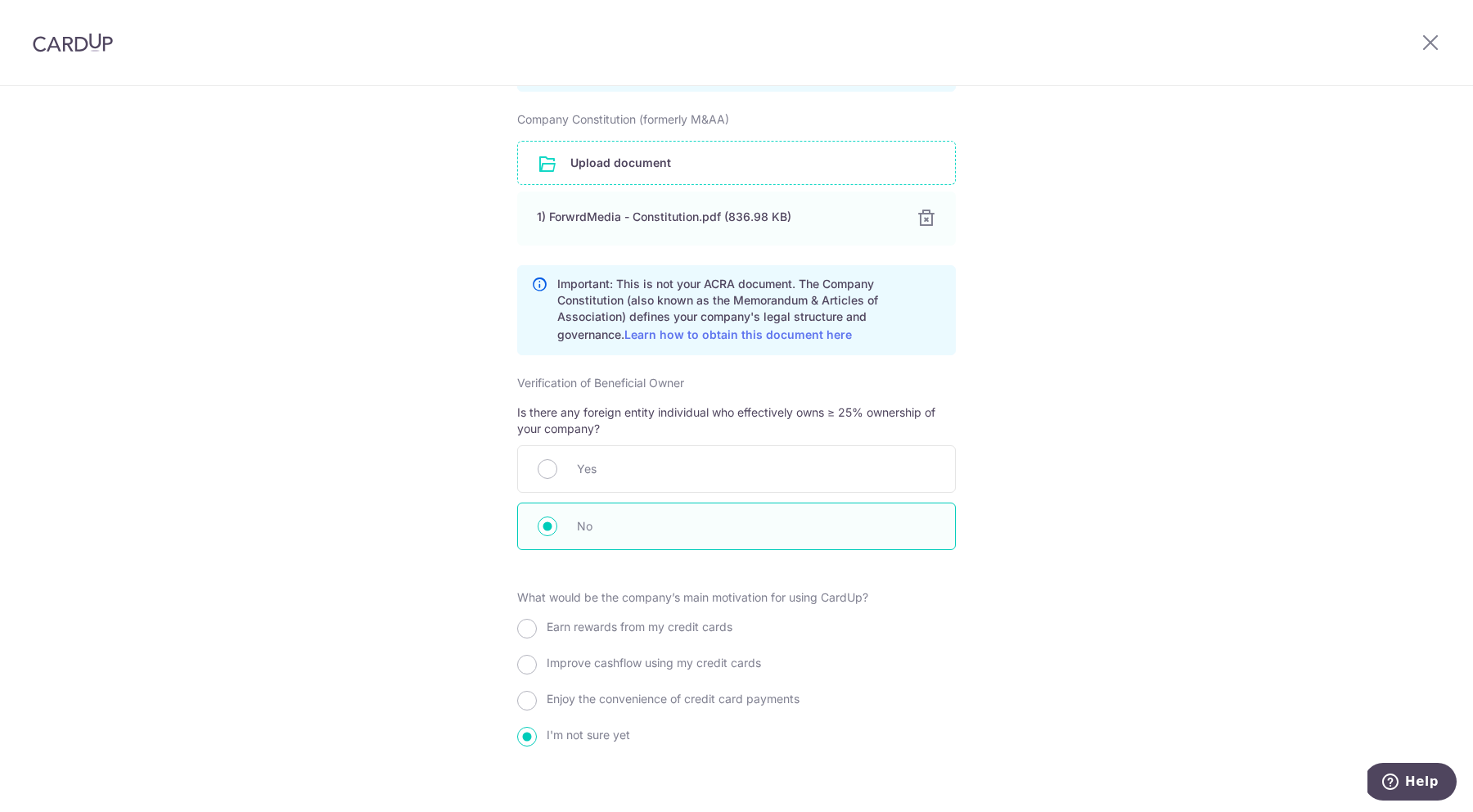
scroll to position [1745, 0]
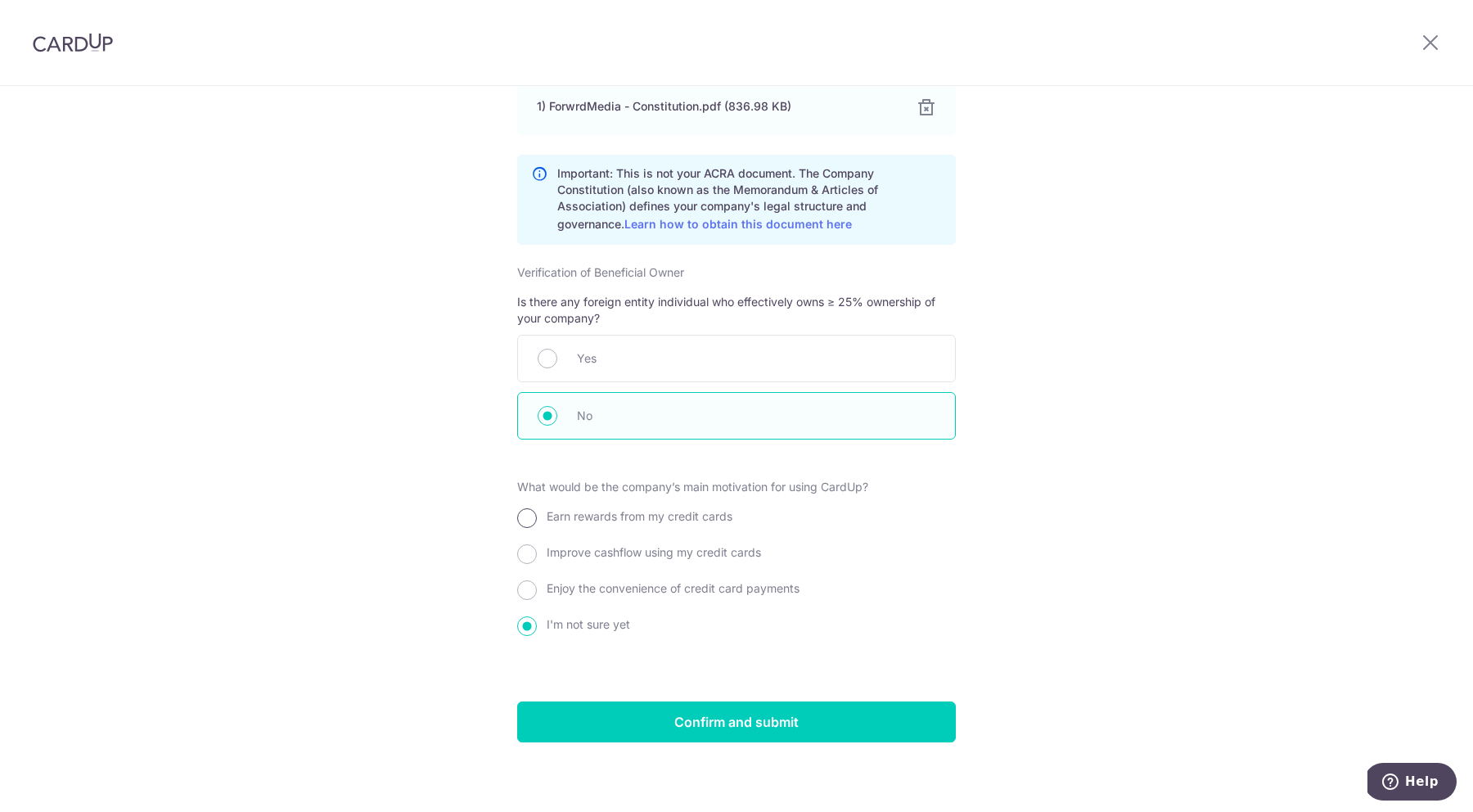
click at [526, 528] on input "Earn rewards from my credit cards" at bounding box center [527, 518] width 20 height 20
radio input "true"
click at [622, 606] on div "Enjoy the convenience of credit card payments" at bounding box center [736, 591] width 438 height 29
click at [608, 595] on span "Enjoy the convenience of credit card payments" at bounding box center [673, 588] width 253 height 14
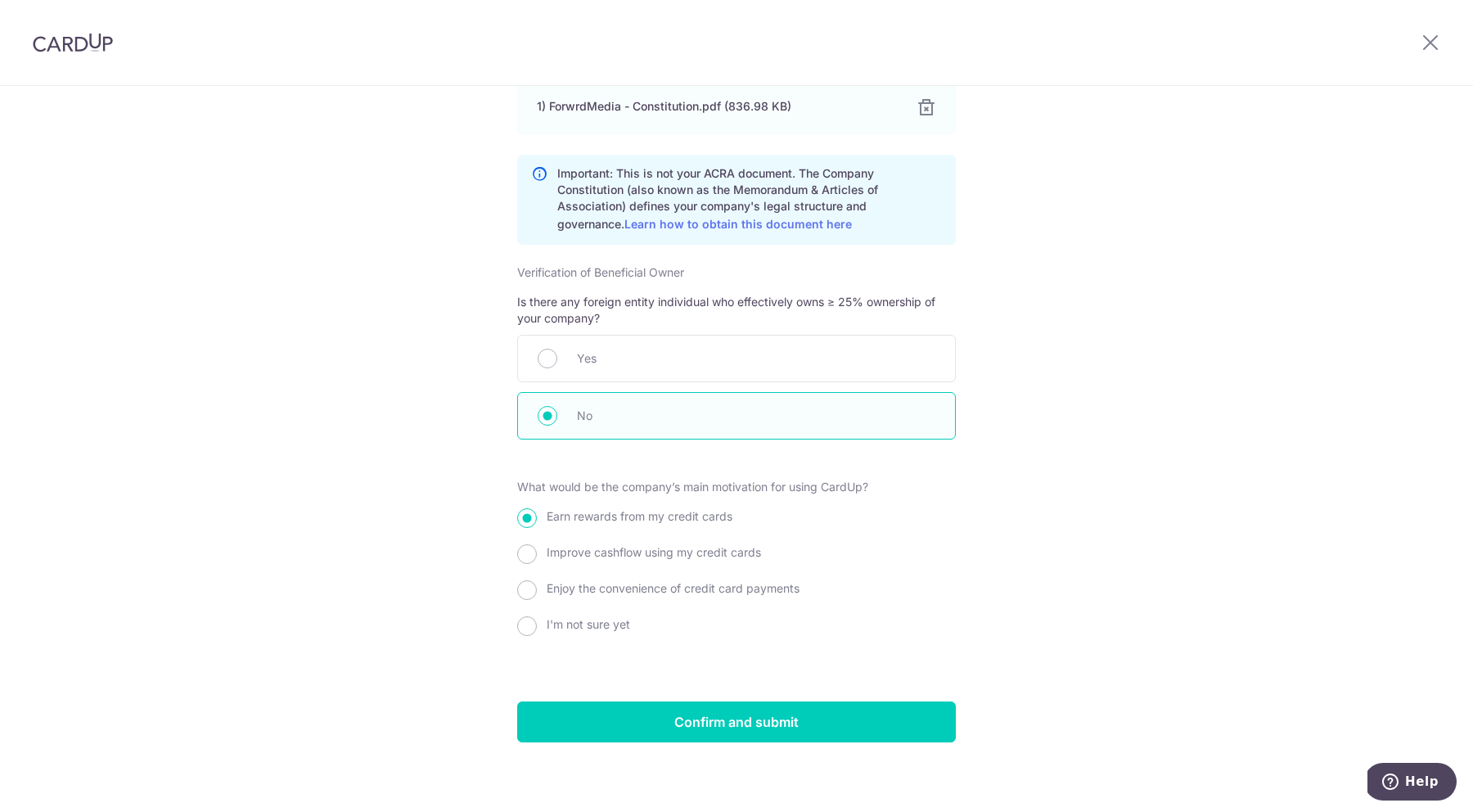
click at [537, 600] on input "Enjoy the convenience of credit card payments" at bounding box center [527, 589] width 20 height 20
radio input "true"
click at [630, 523] on span "Earn rewards from my credit cards" at bounding box center [639, 515] width 185 height 14
click at [537, 528] on input "Earn rewards from my credit cards" at bounding box center [527, 518] width 20 height 20
radio input "true"
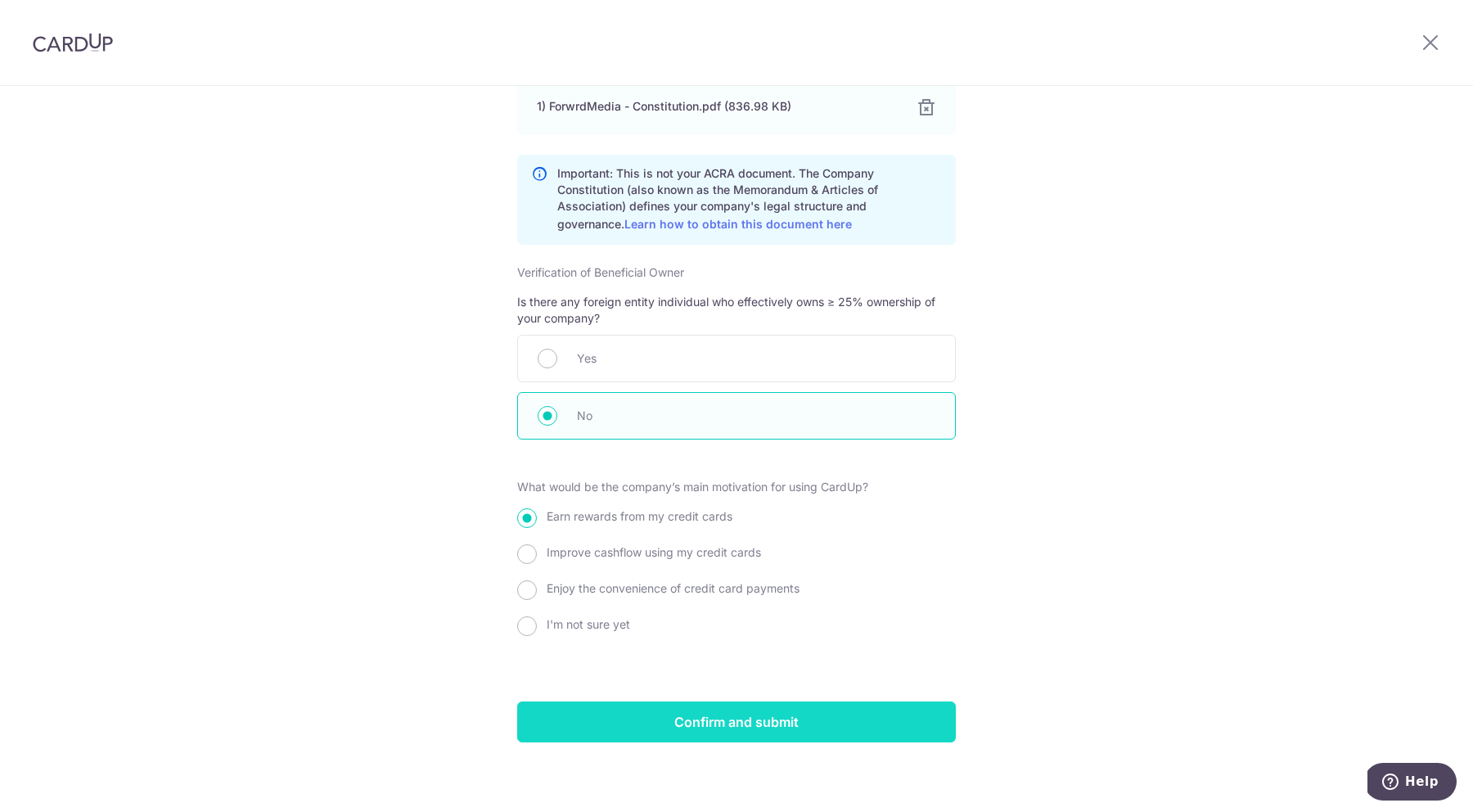
click at [679, 738] on input "Confirm and submit" at bounding box center [736, 721] width 438 height 41
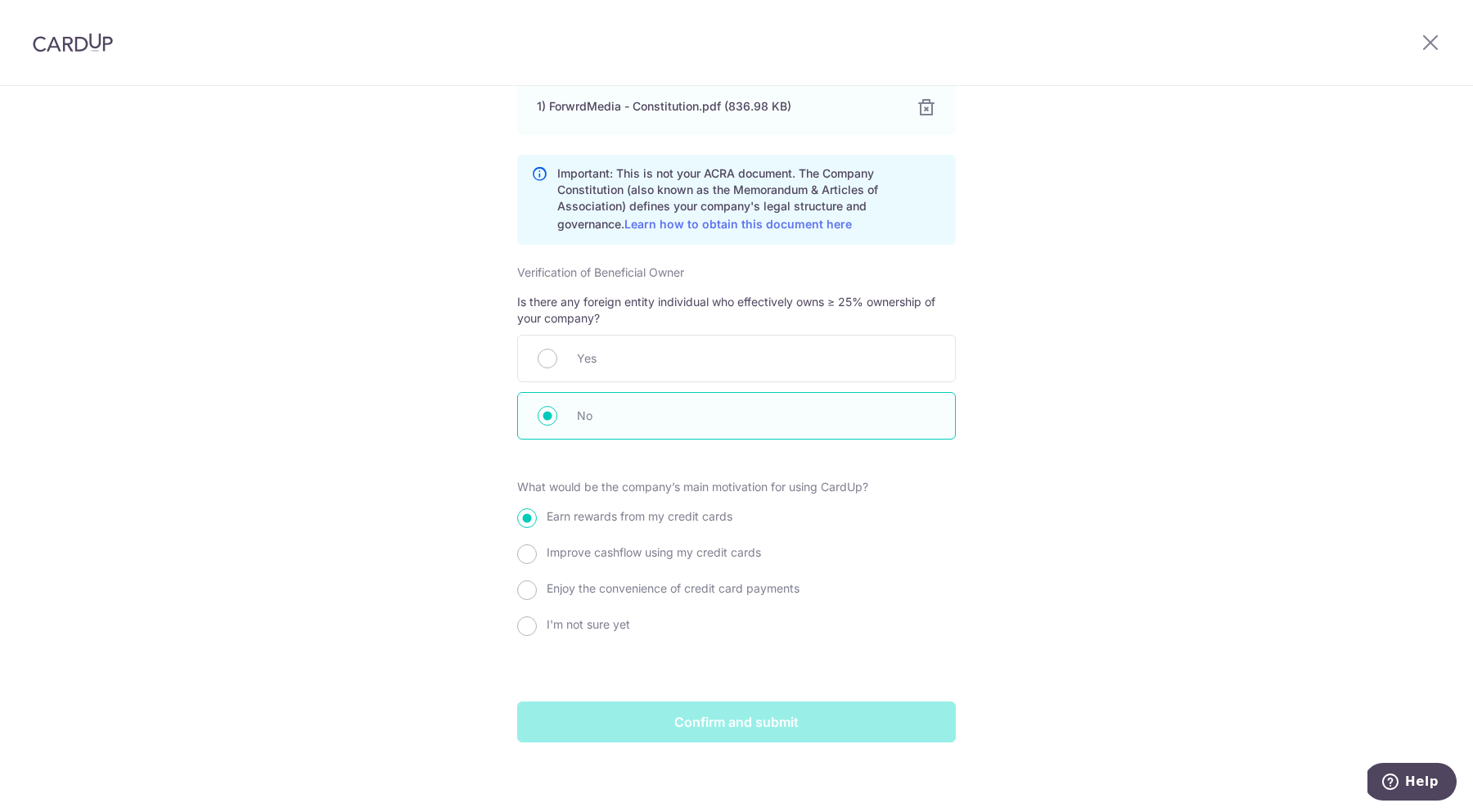
scroll to position [1510, 0]
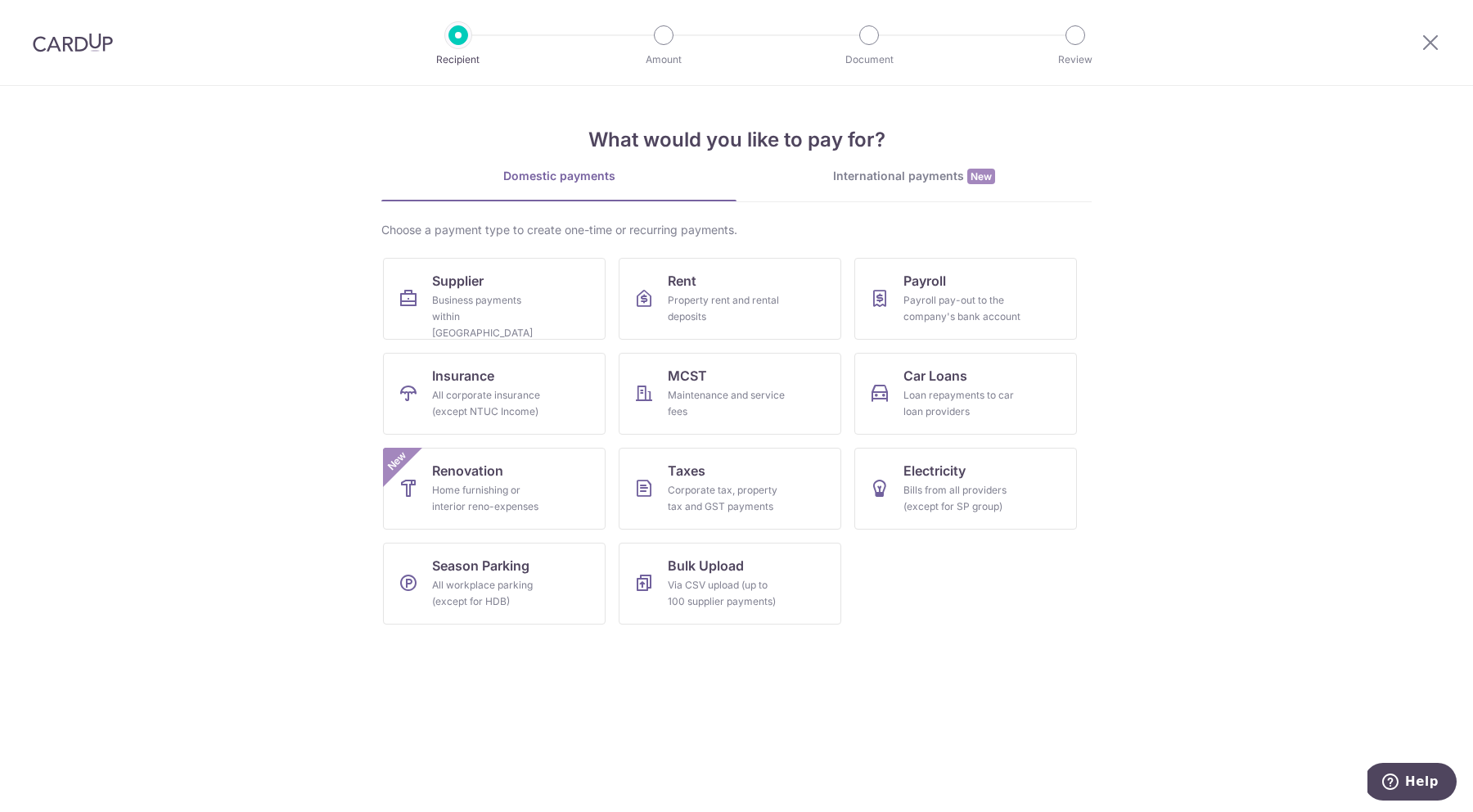
click at [1131, 335] on section "What would you like to pay for? Domestic payments International payments New Ch…" at bounding box center [736, 449] width 1473 height 726
click at [928, 300] on div "Payroll pay-out to the company's bank account" at bounding box center [962, 308] width 118 height 33
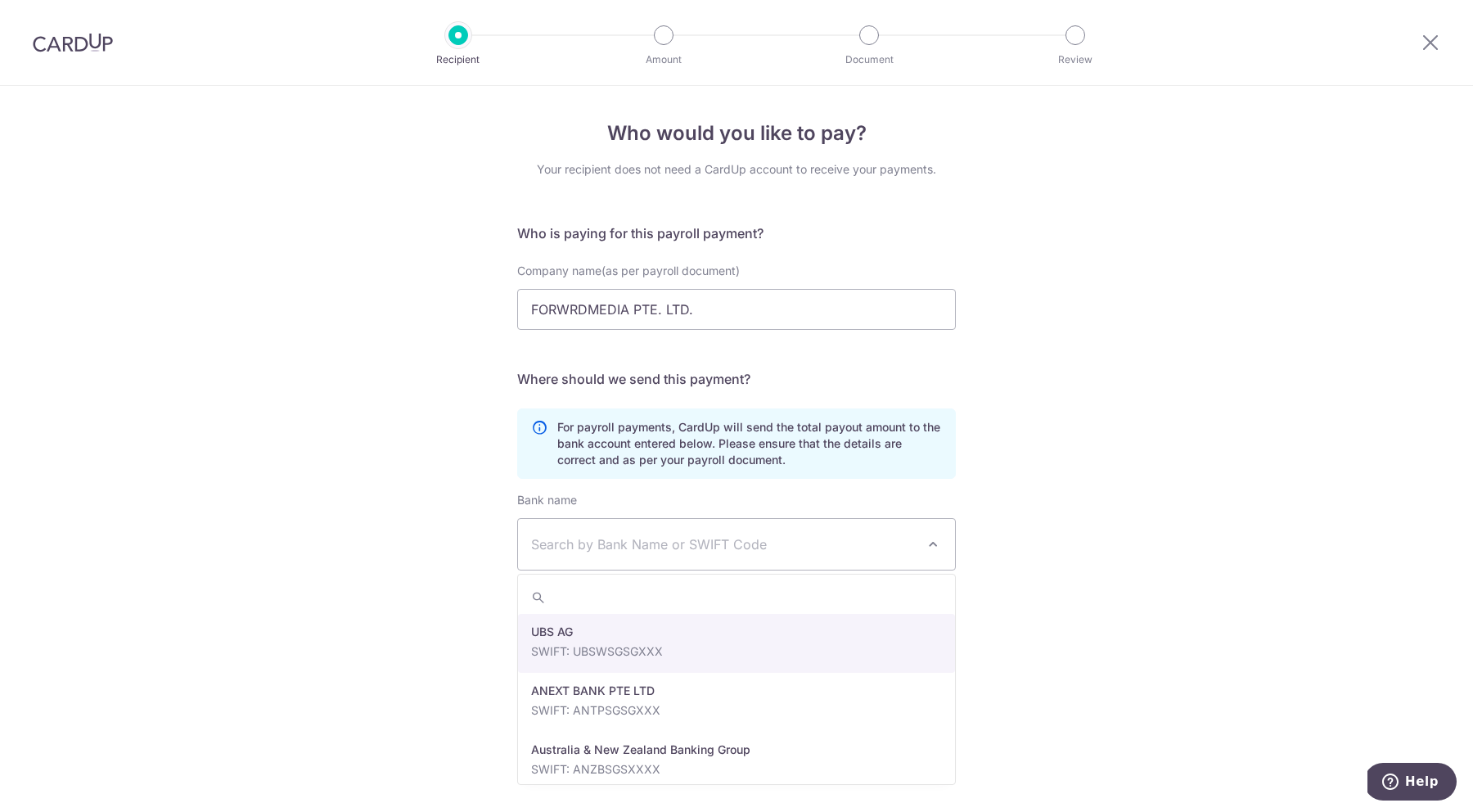
click at [681, 534] on span "Search by Bank Name or SWIFT Code" at bounding box center [723, 544] width 385 height 20
type input "DBS"
select select "6"
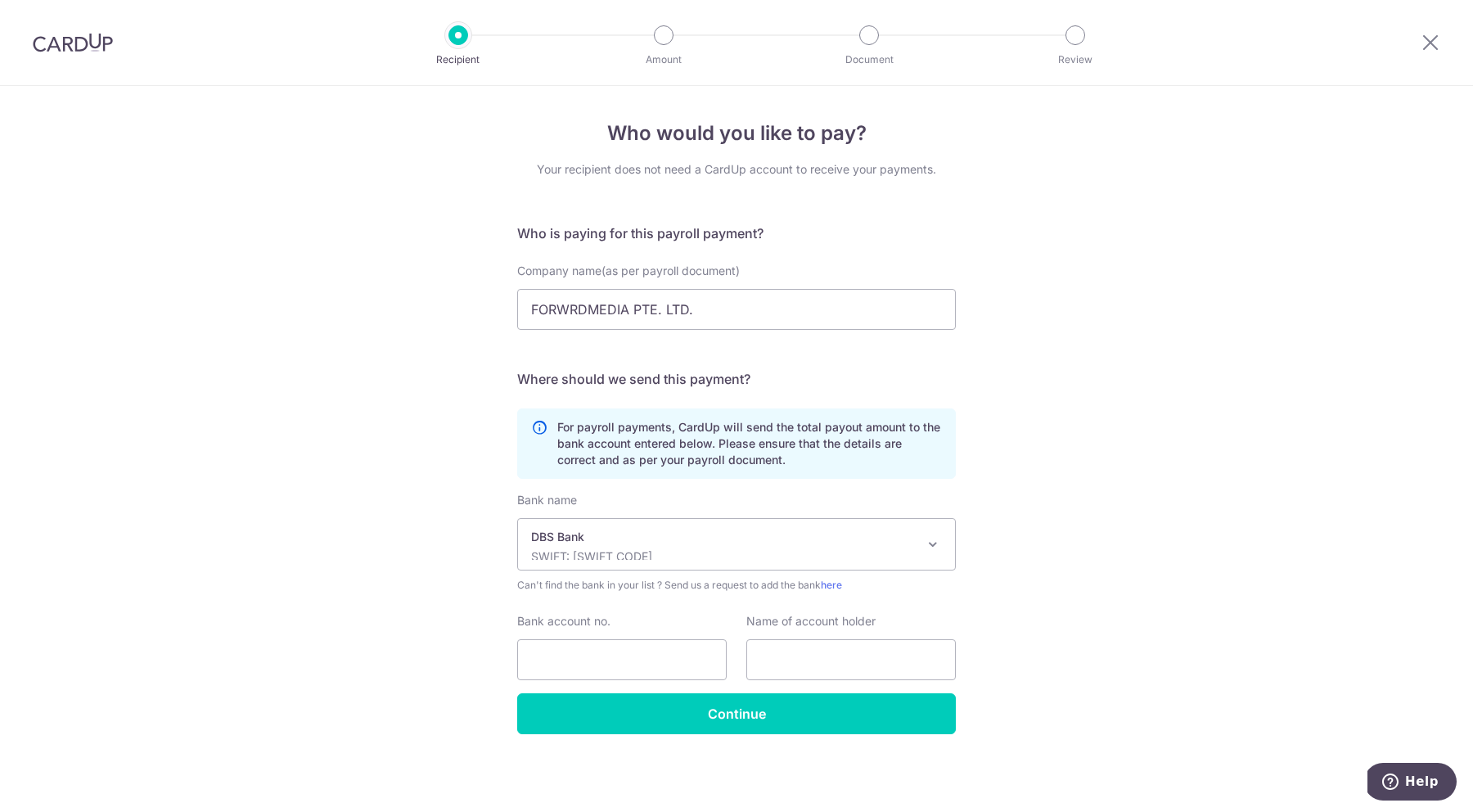
click at [1077, 512] on div "Who would you like to pay? Your recipient does not need a CardUp account to rec…" at bounding box center [736, 449] width 1473 height 726
click at [609, 670] on input "Bank account no." at bounding box center [622, 660] width 210 height 41
paste input "0721367360"
type input "0721367360"
click at [826, 659] on input "text" at bounding box center [851, 660] width 210 height 41
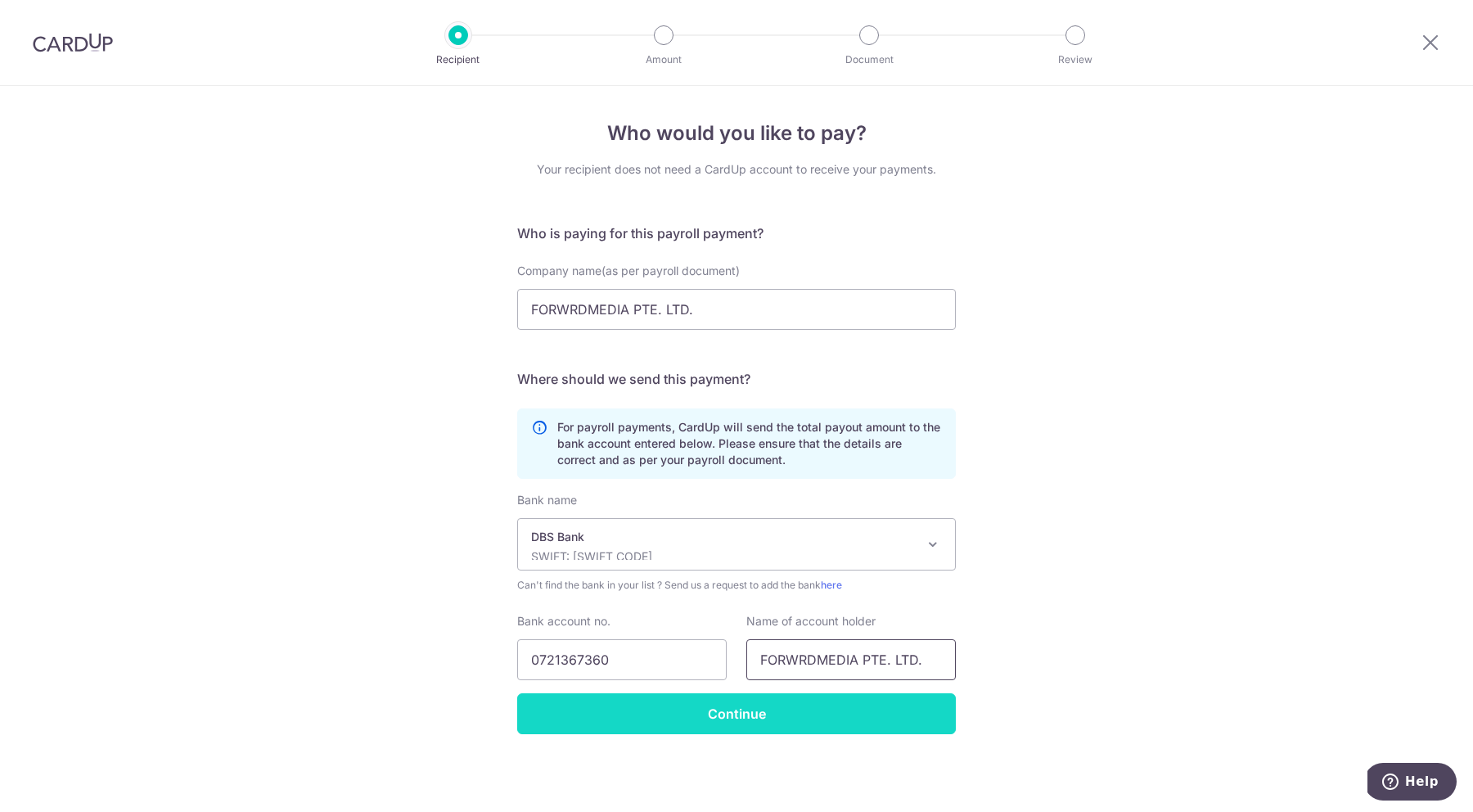
type input "FORWRDMEDIA PTE. LTD."
click at [788, 703] on input "Continue" at bounding box center [736, 713] width 438 height 41
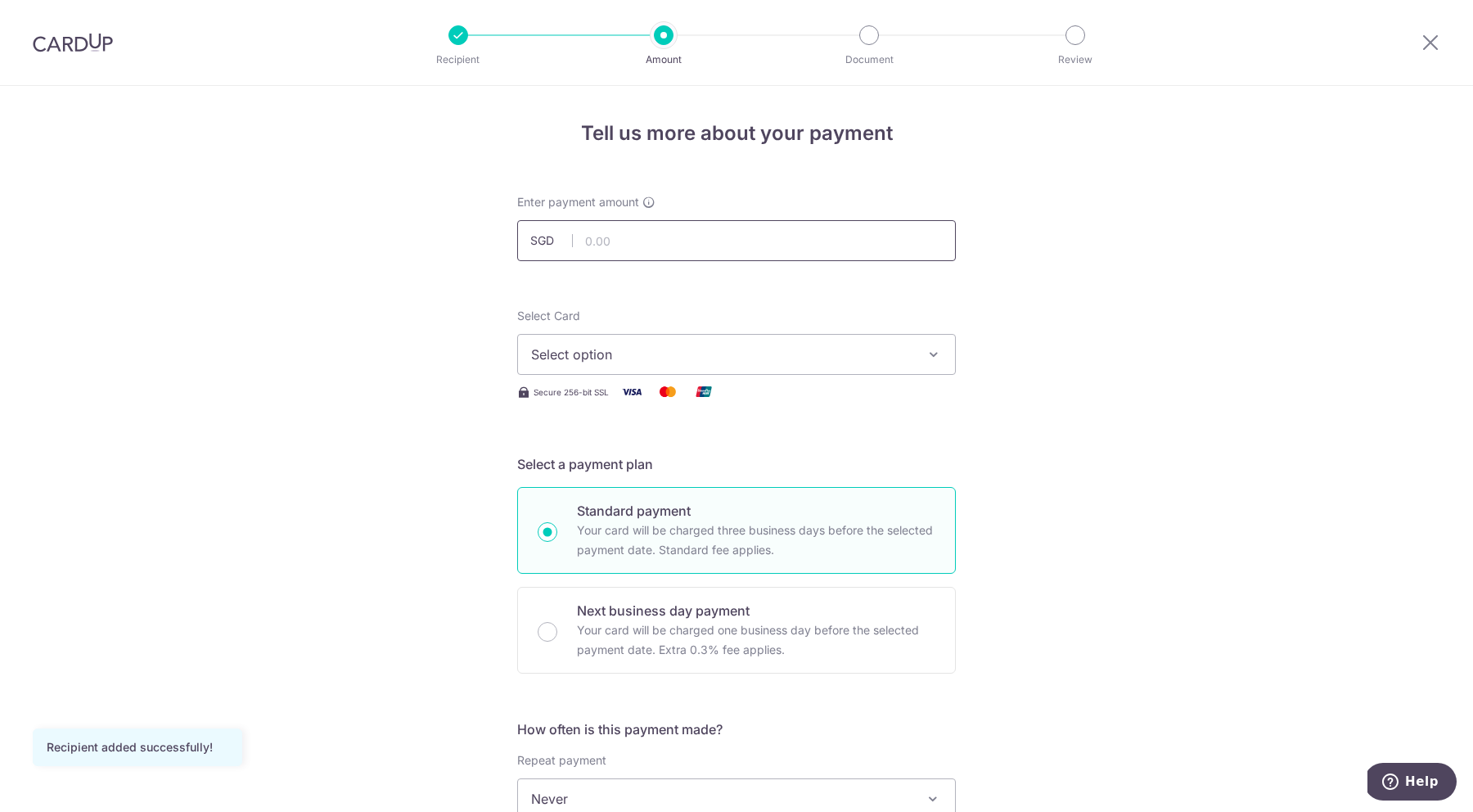
click at [888, 250] on input "text" at bounding box center [736, 241] width 438 height 41
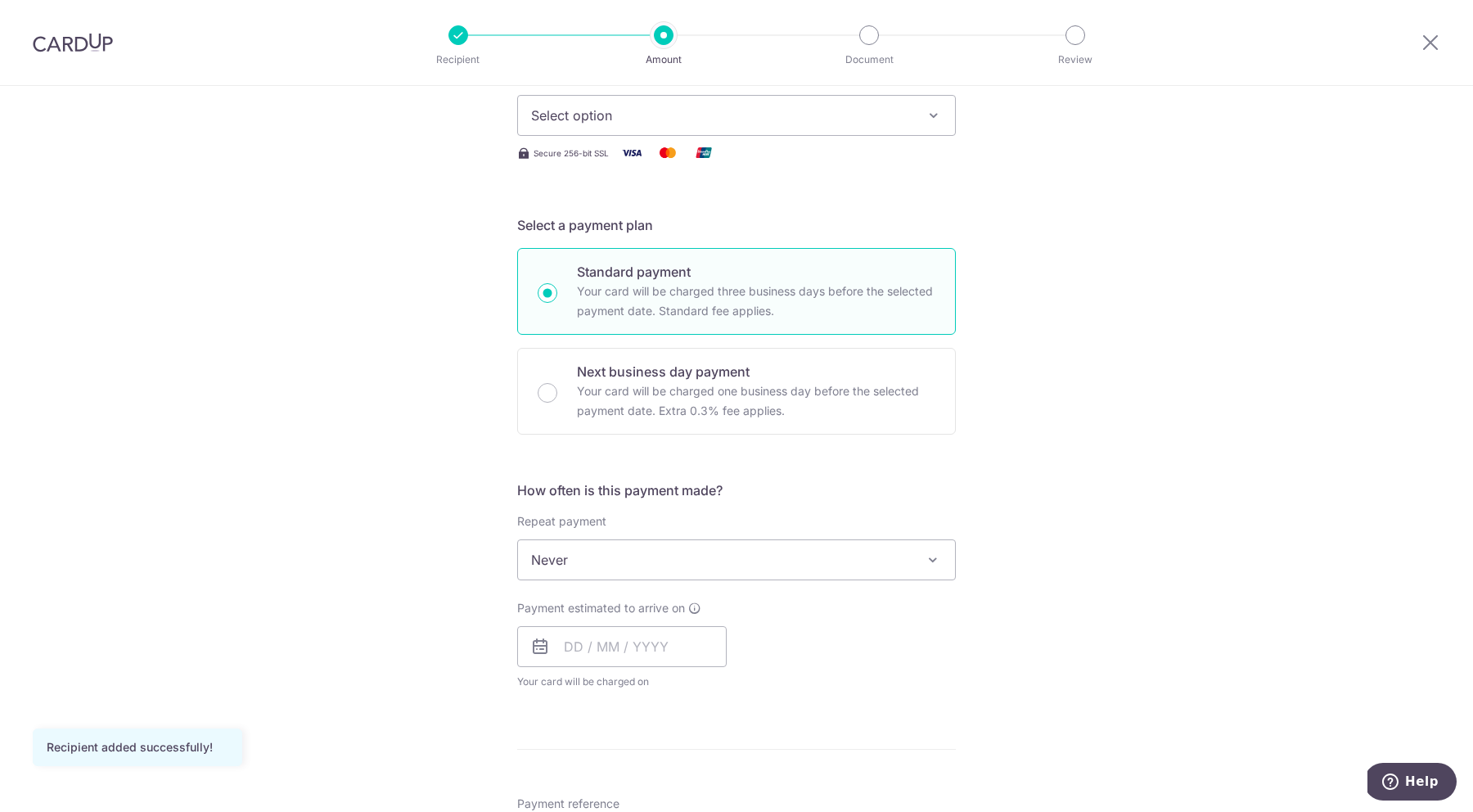
click at [760, 539] on span "Never" at bounding box center [736, 559] width 438 height 41
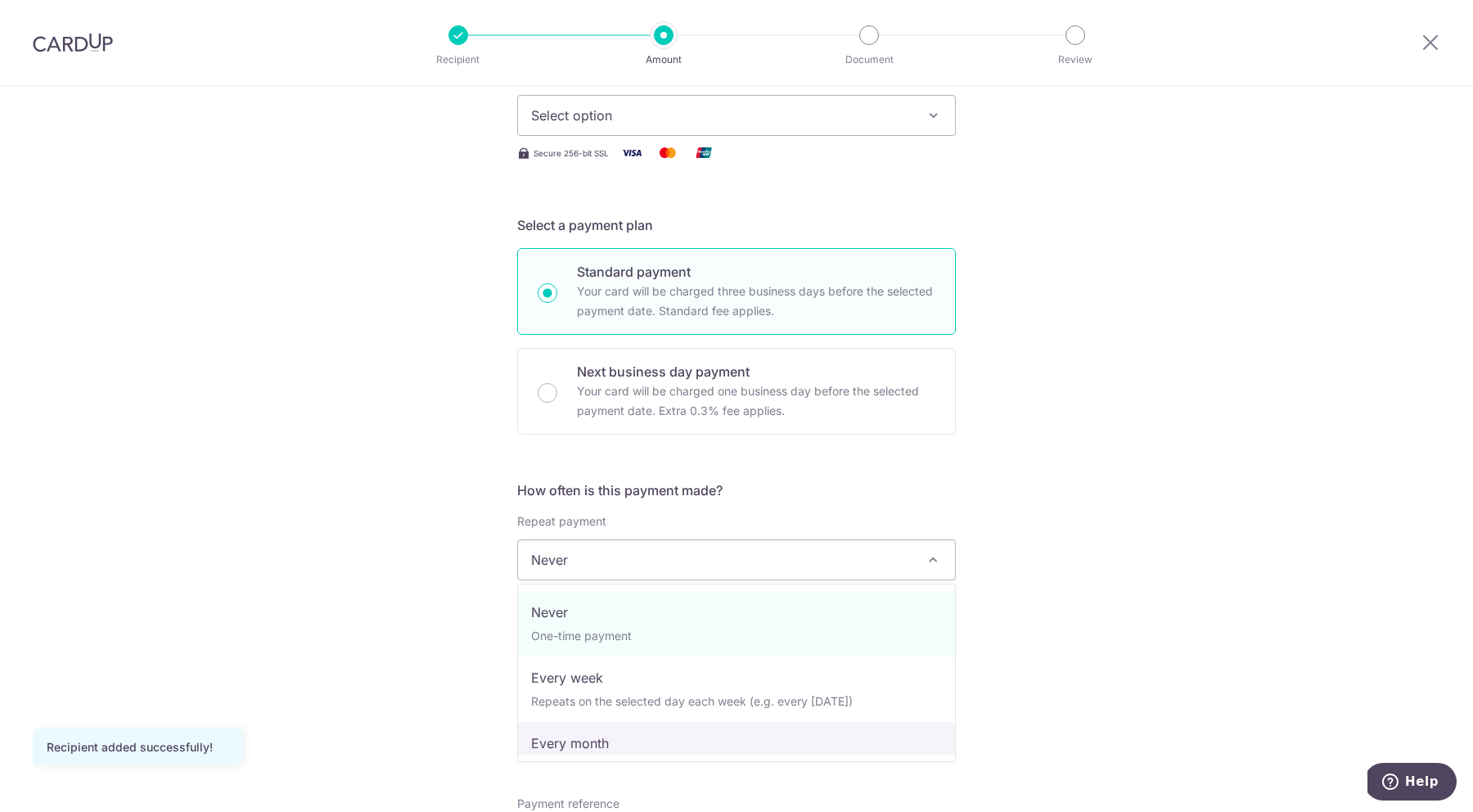
select select "3"
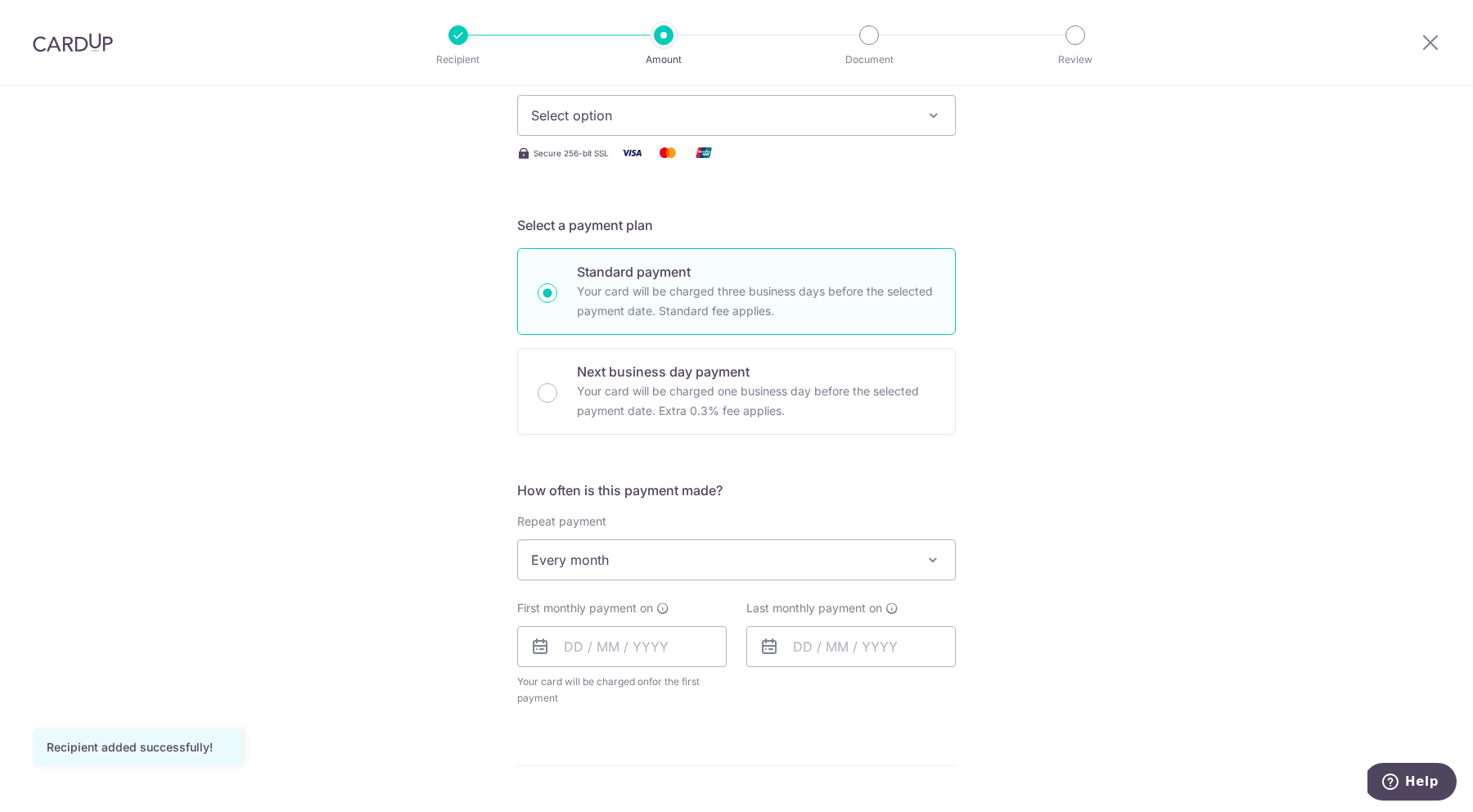
click at [978, 448] on div "Tell us more about your payment Enter payment amount SGD Recipient added succes…" at bounding box center [736, 641] width 1473 height 1590
click at [575, 647] on input "text" at bounding box center [622, 646] width 210 height 41
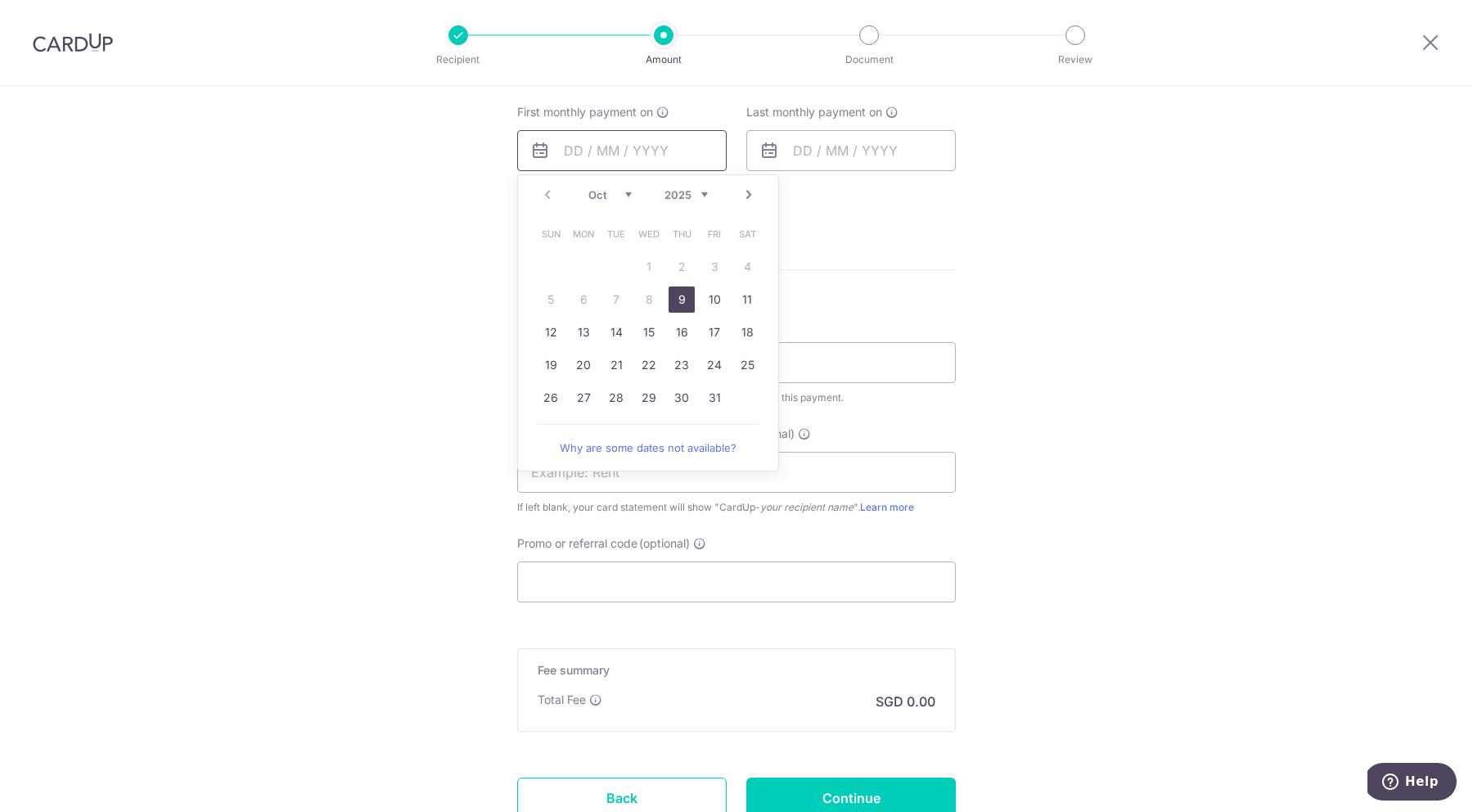
scroll to position [791, 0]
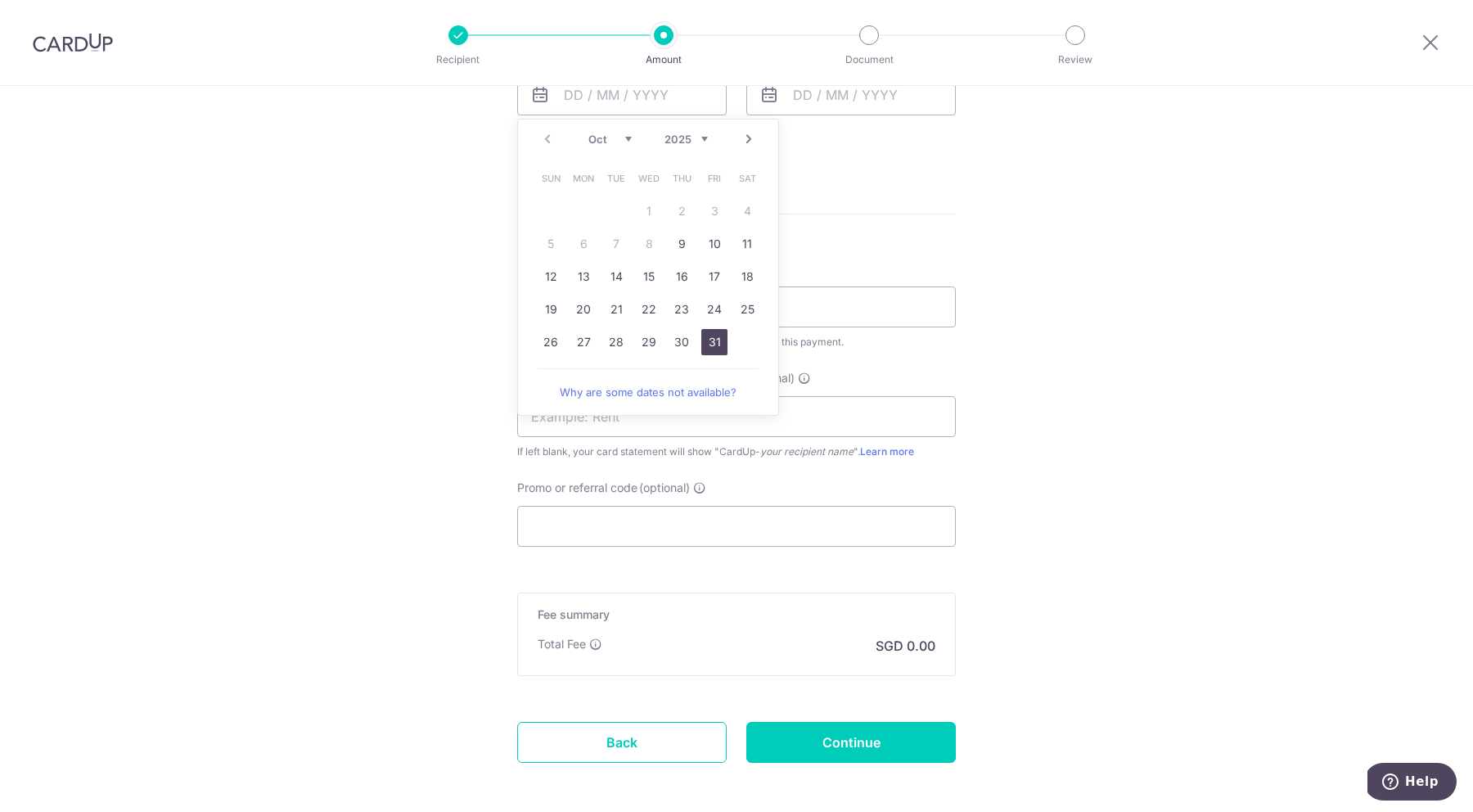
click at [720, 340] on link "31" at bounding box center [714, 342] width 26 height 26
type input "31/10/2025"
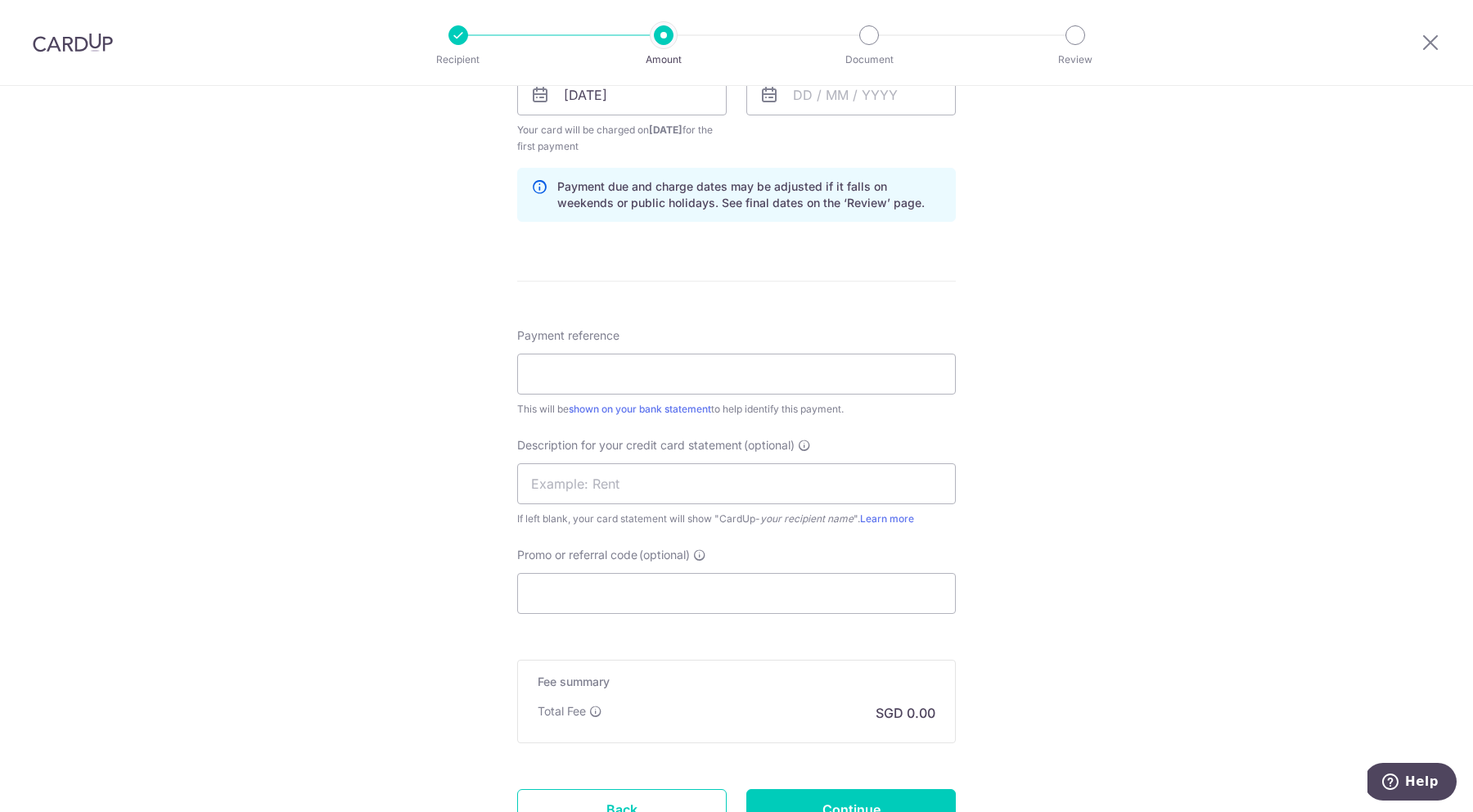
click at [1046, 311] on div "Tell us more about your payment Enter payment amount SGD Recipient added succes…" at bounding box center [736, 124] width 1473 height 1657
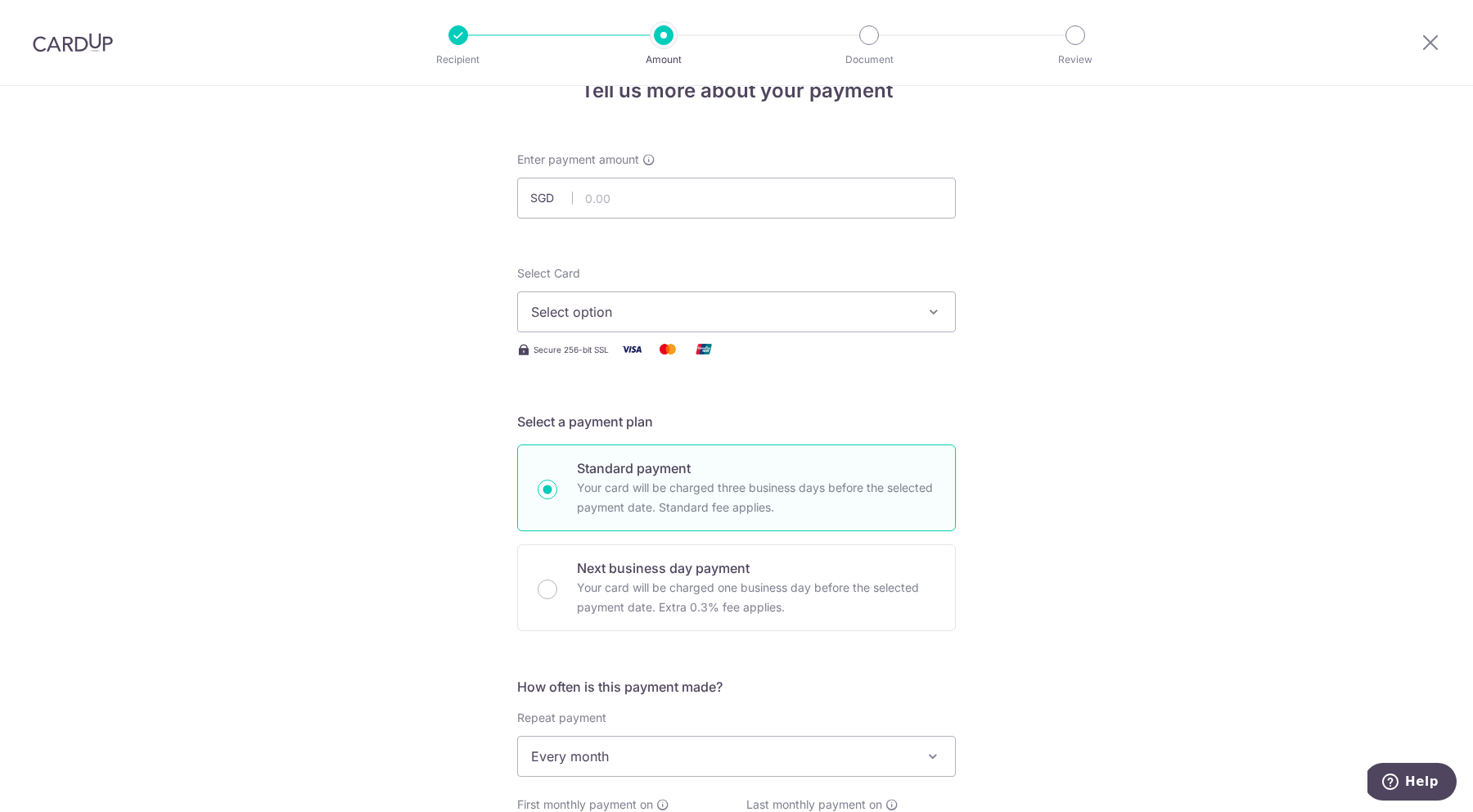
scroll to position [0, 0]
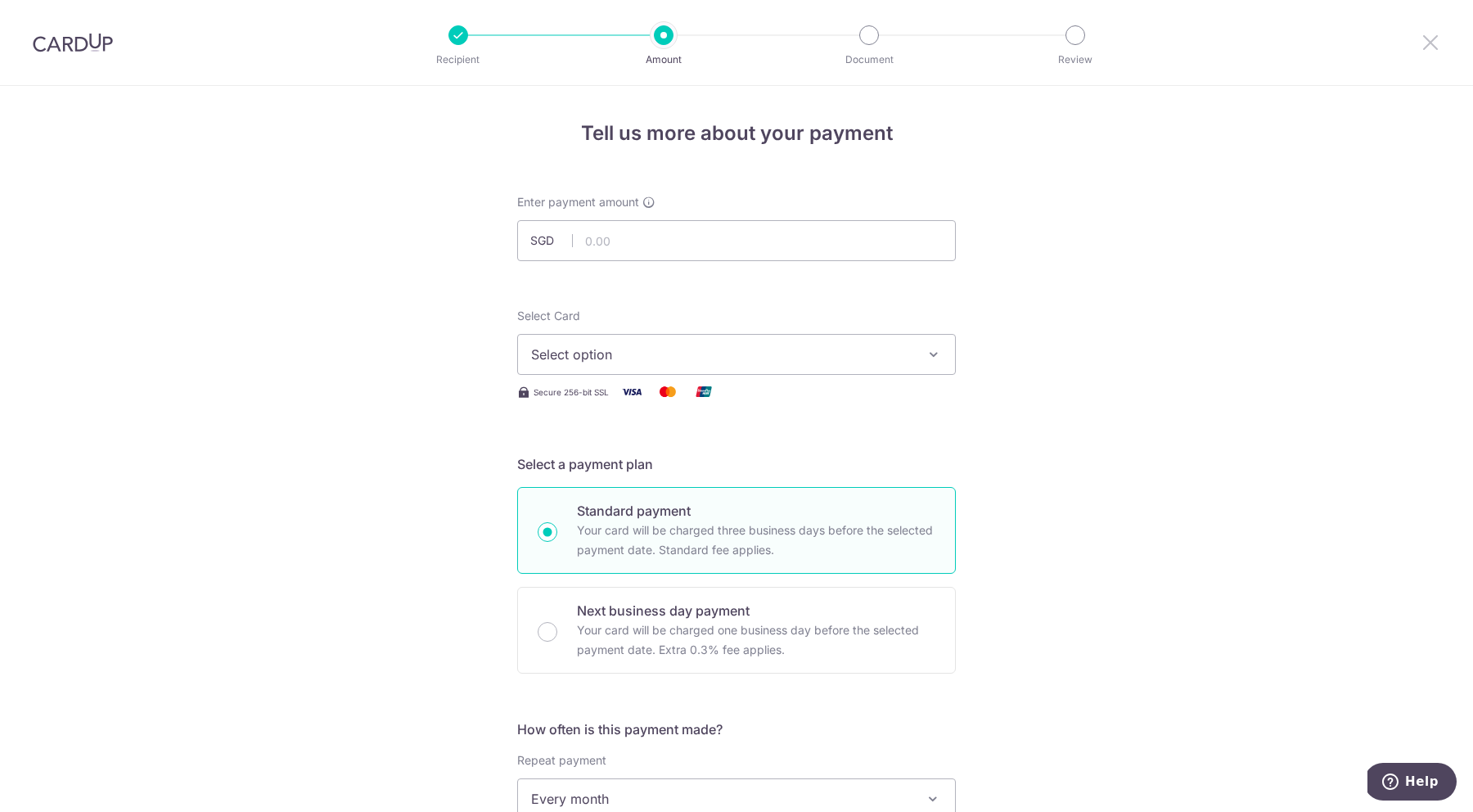
click at [1437, 46] on icon at bounding box center [1430, 42] width 20 height 20
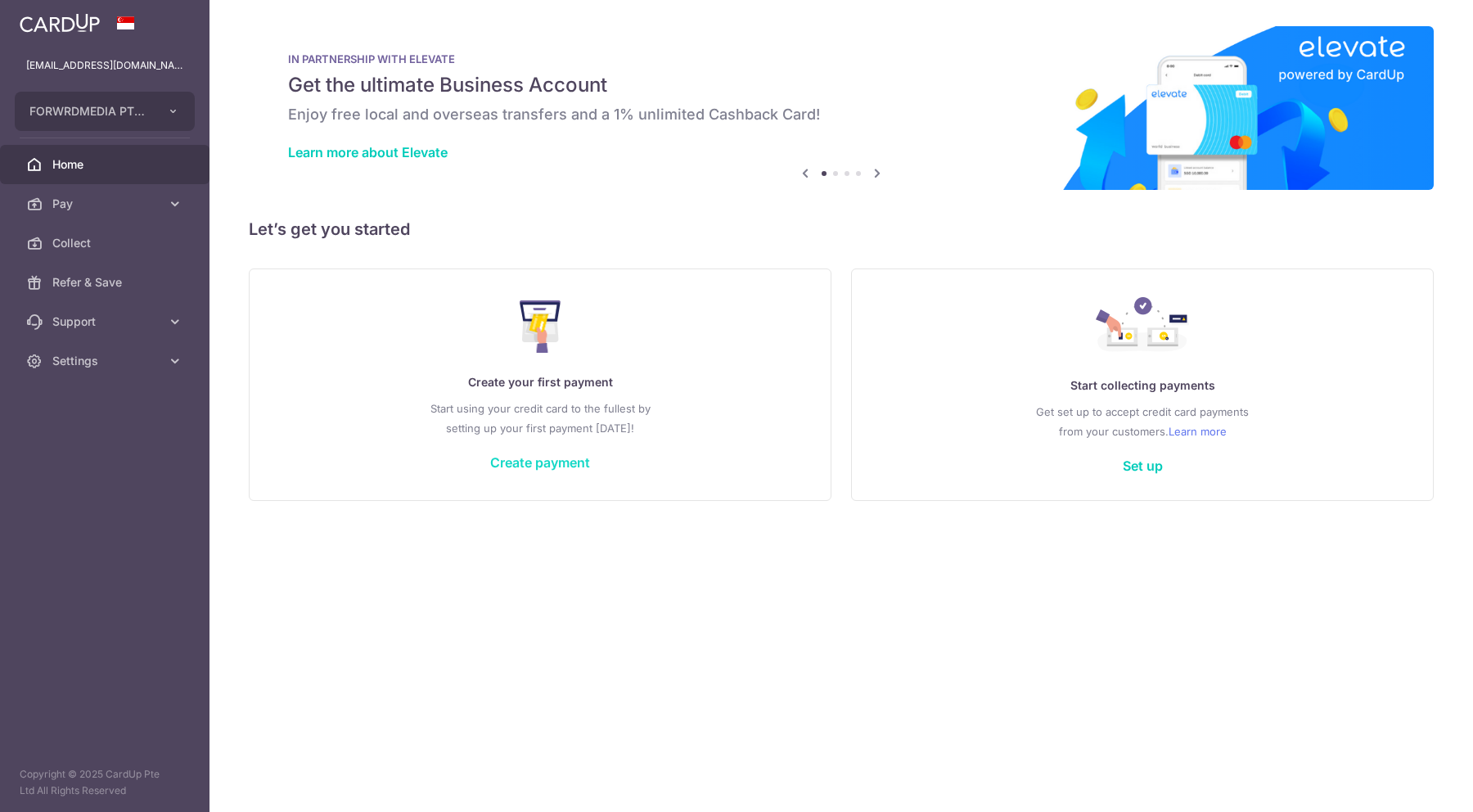
click at [511, 460] on link "Create payment" at bounding box center [540, 462] width 100 height 17
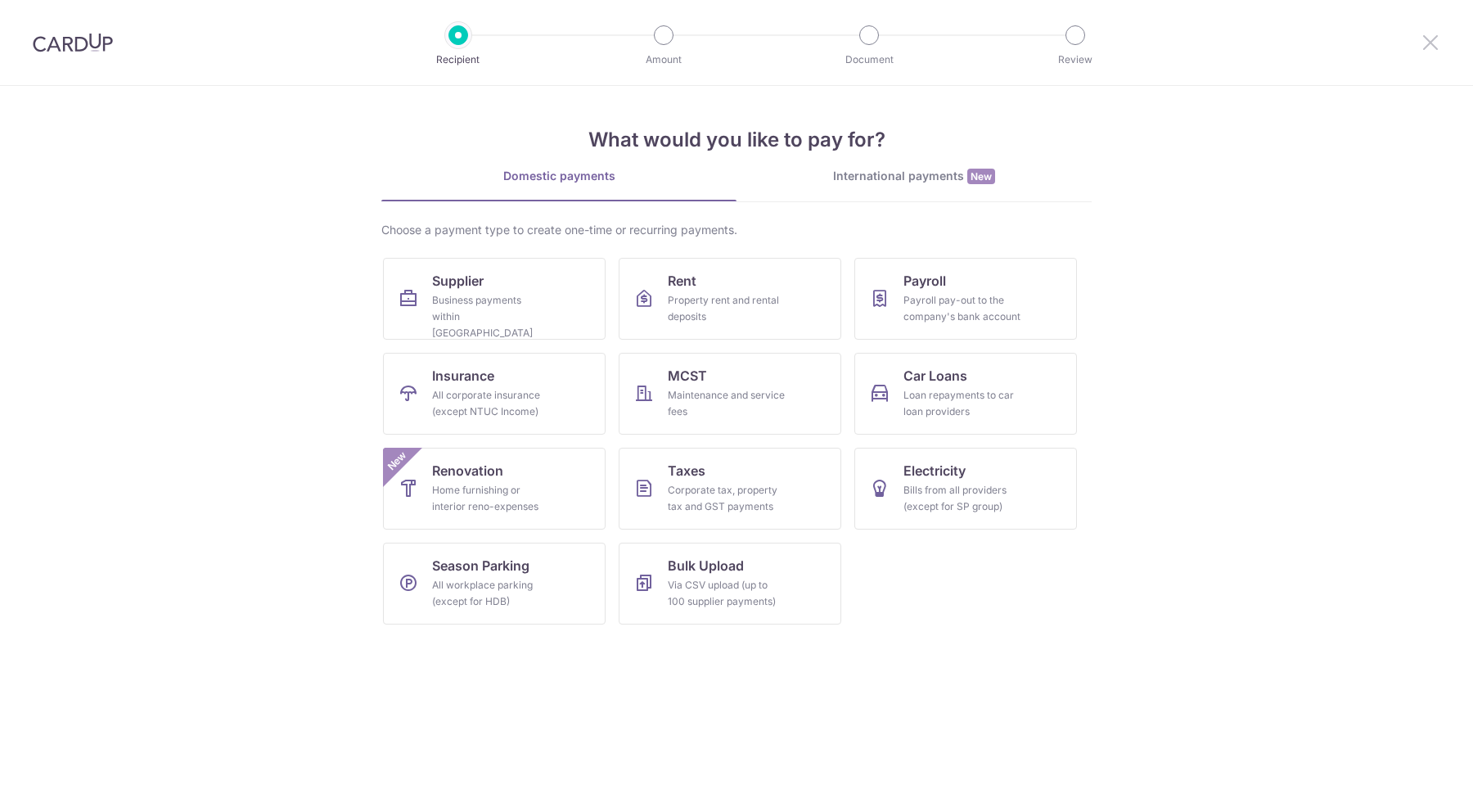
click at [1439, 39] on icon at bounding box center [1430, 42] width 20 height 20
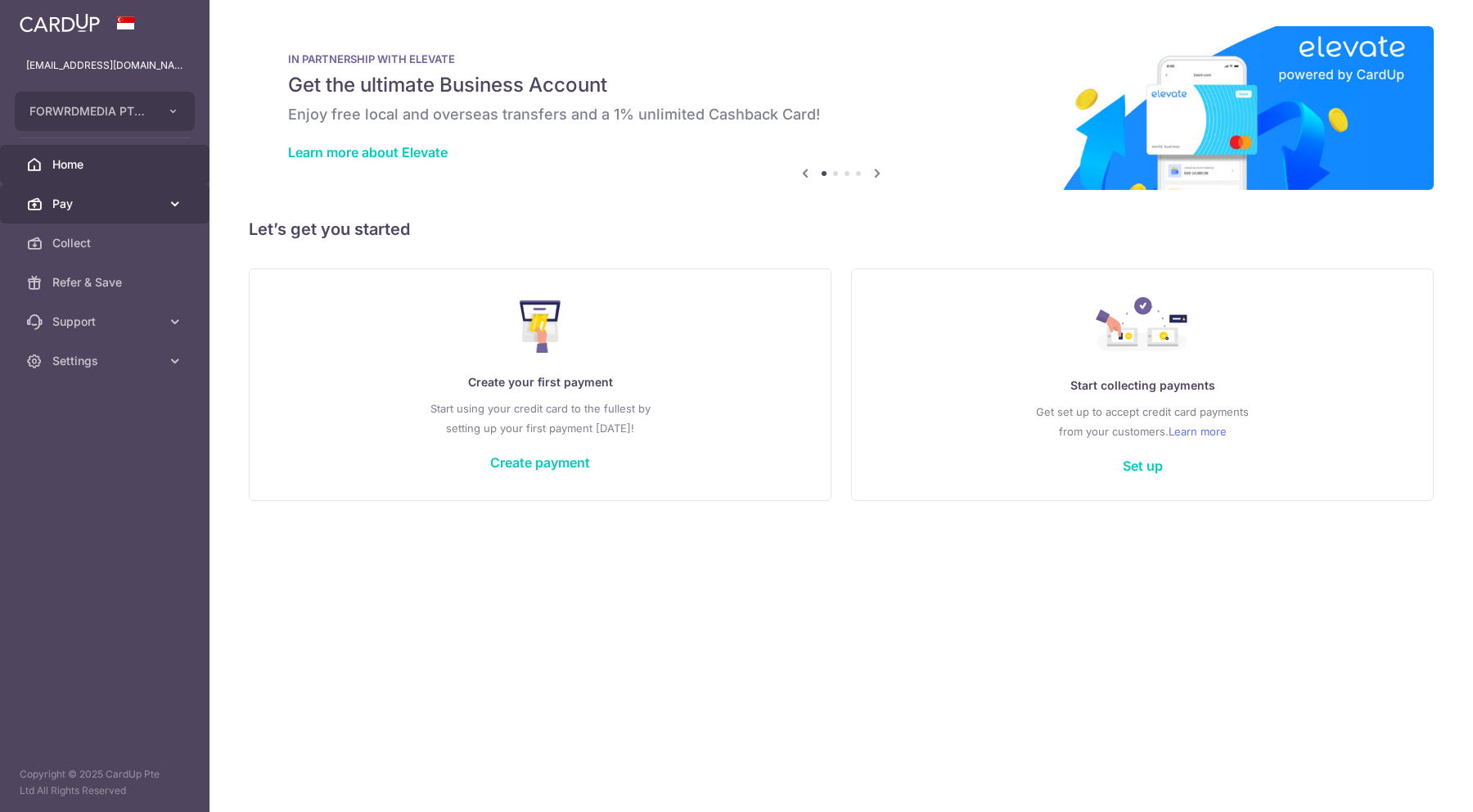
click at [83, 210] on span "Pay" at bounding box center [106, 203] width 108 height 17
click at [176, 98] on button "FORWRDMEDIA PTE. LTD." at bounding box center [104, 111] width 180 height 39
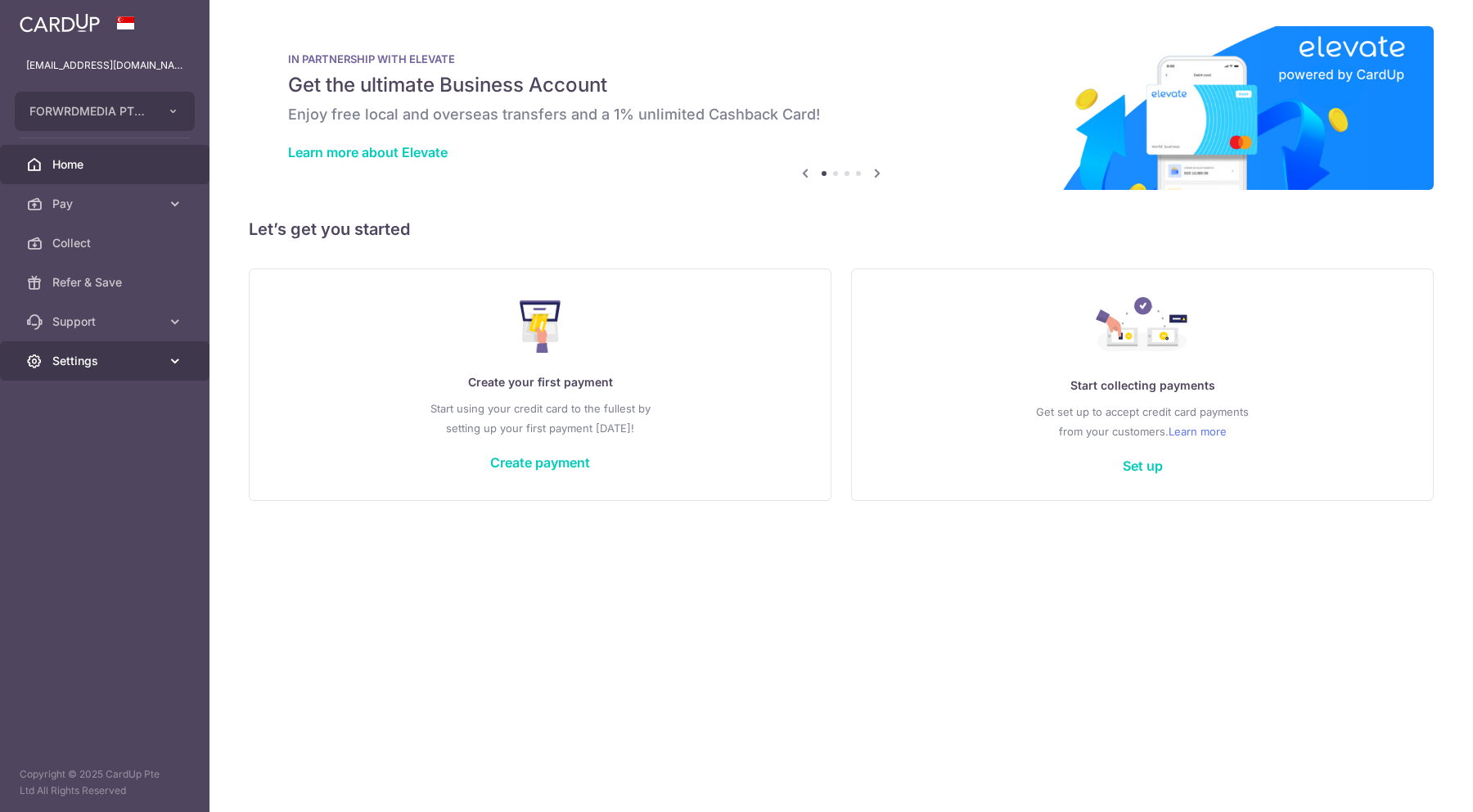
click at [143, 360] on span "Settings" at bounding box center [106, 360] width 108 height 17
click at [161, 117] on button "FORWRDMEDIA PTE. LTD." at bounding box center [104, 111] width 180 height 39
click at [201, 74] on div "[EMAIL_ADDRESS][DOMAIN_NAME]" at bounding box center [104, 65] width 210 height 39
click at [164, 358] on link "Settings" at bounding box center [104, 361] width 210 height 39
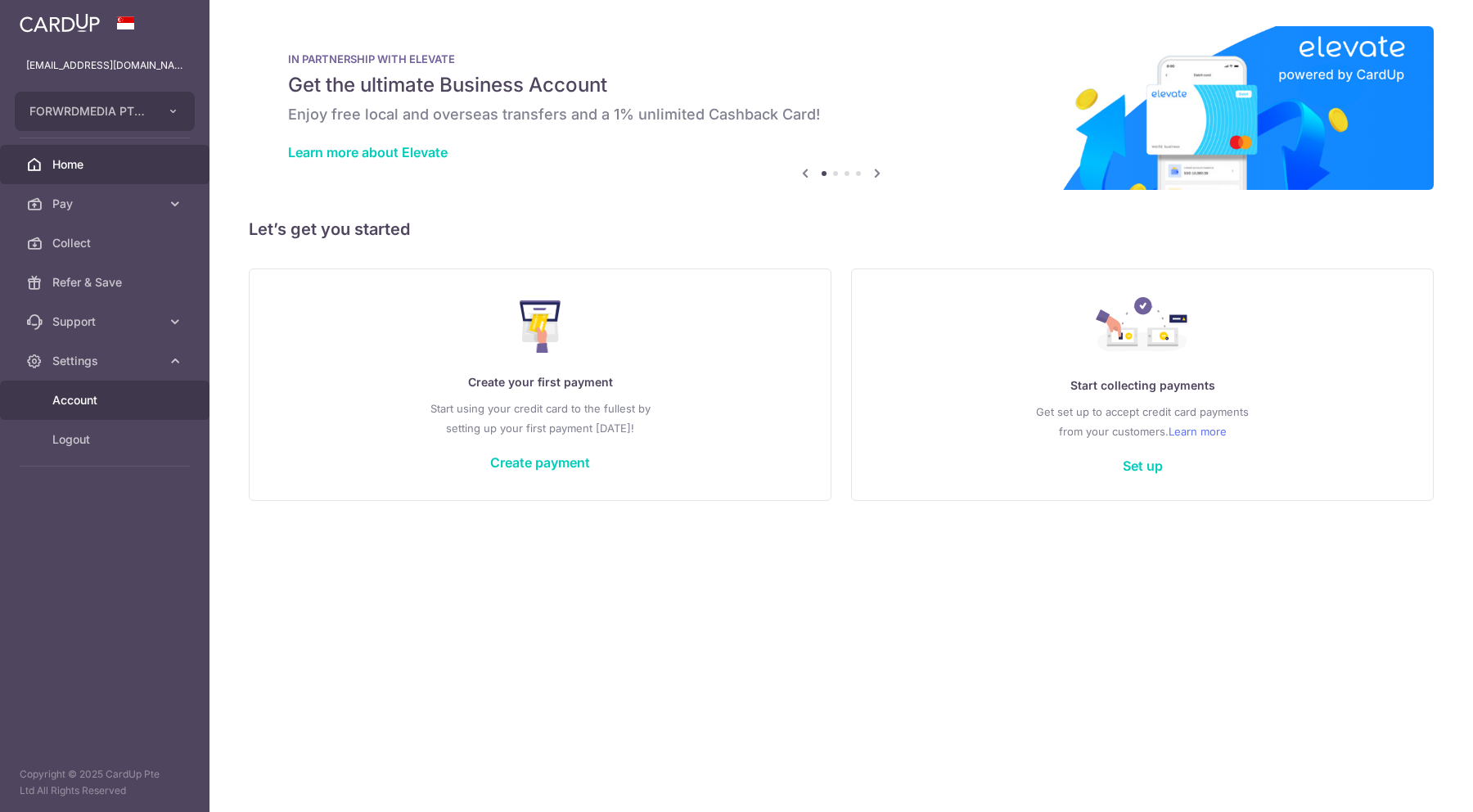
click at [118, 392] on span "Account" at bounding box center [106, 400] width 108 height 17
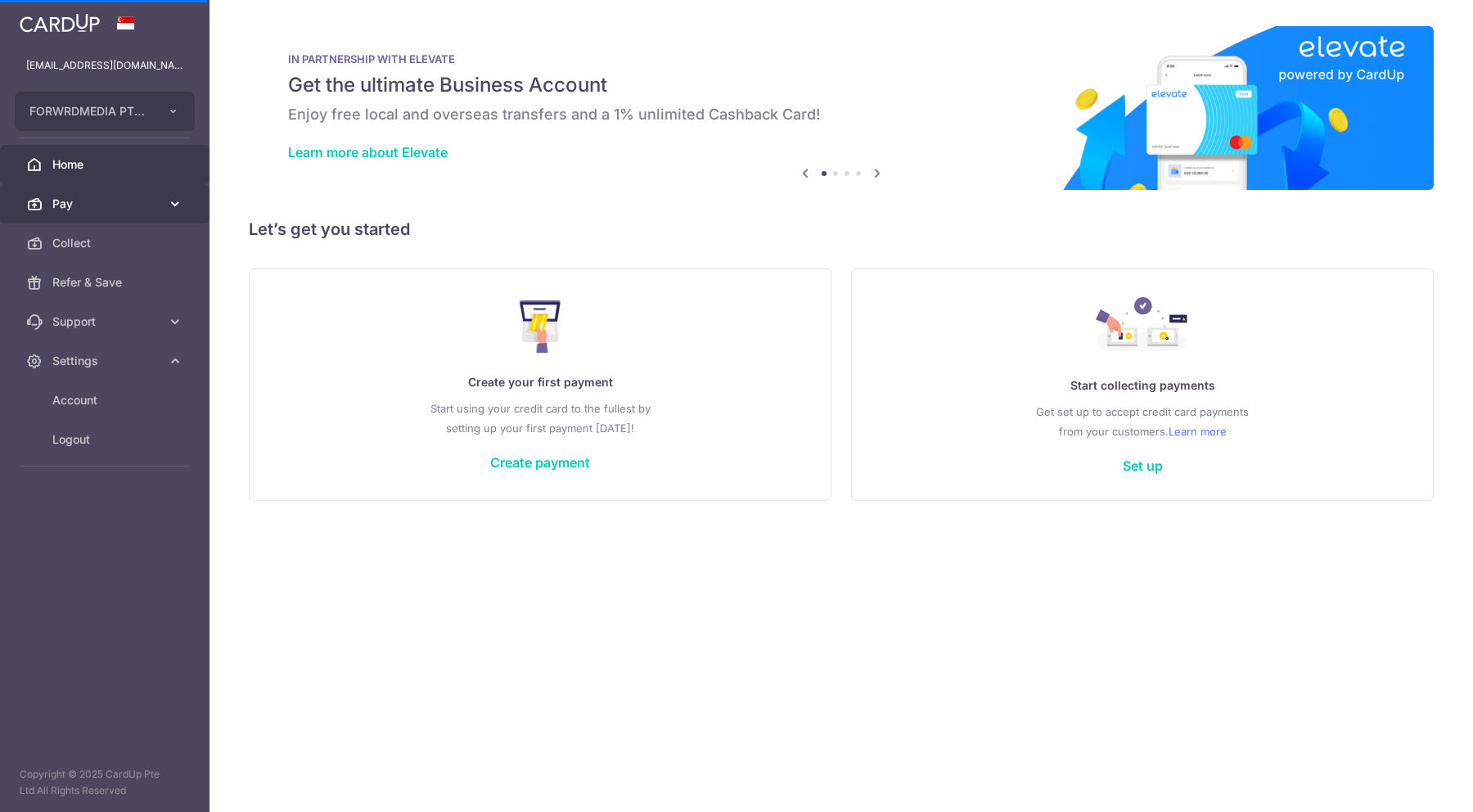
click at [170, 200] on icon at bounding box center [175, 203] width 17 height 17
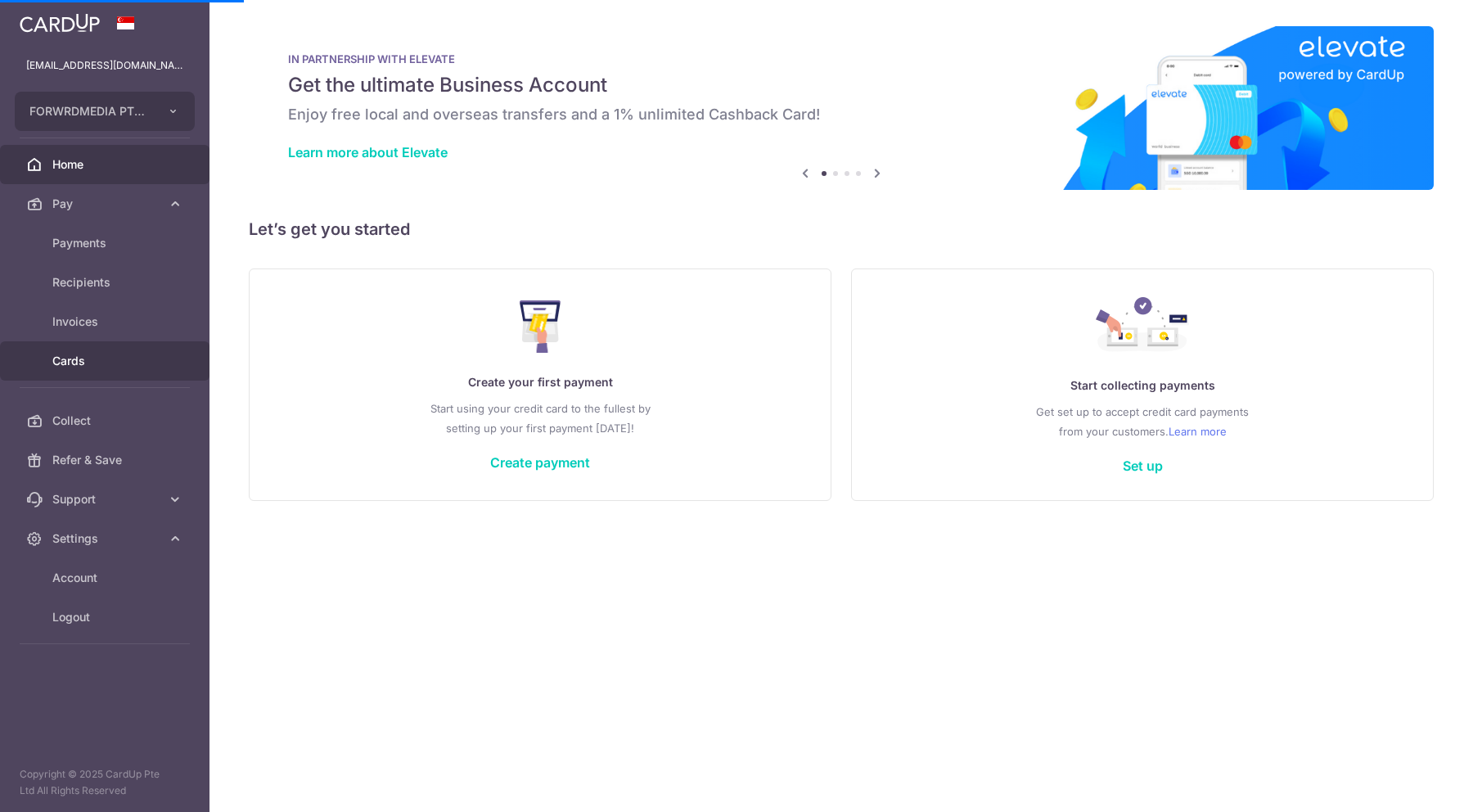
click at [43, 367] on link "Cards" at bounding box center [104, 361] width 210 height 39
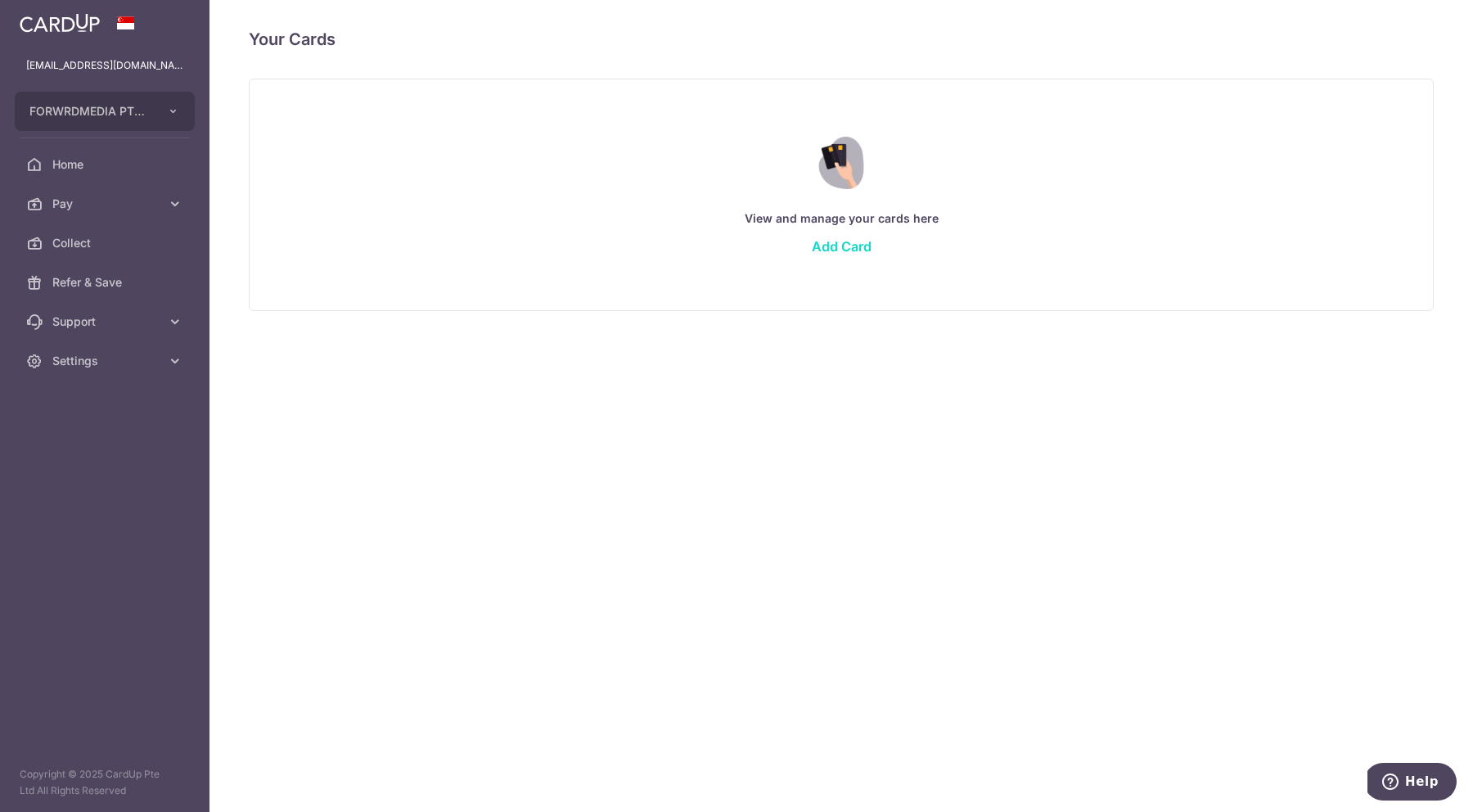
click at [843, 239] on link "Add Card" at bounding box center [841, 246] width 60 height 17
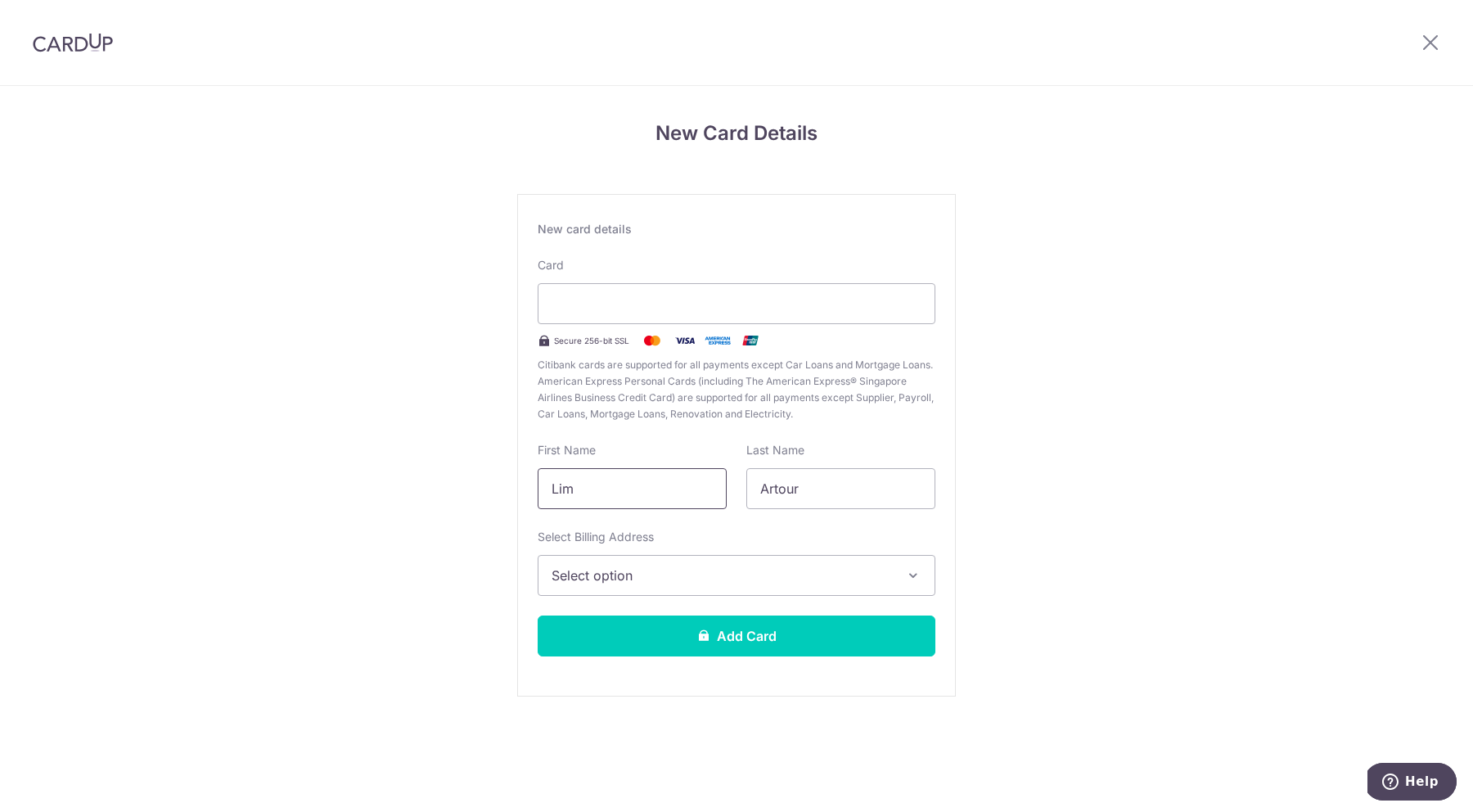
click at [598, 496] on input "Lim" at bounding box center [633, 489] width 189 height 41
click at [1425, 43] on icon at bounding box center [1430, 42] width 20 height 20
